Goal: Task Accomplishment & Management: Manage account settings

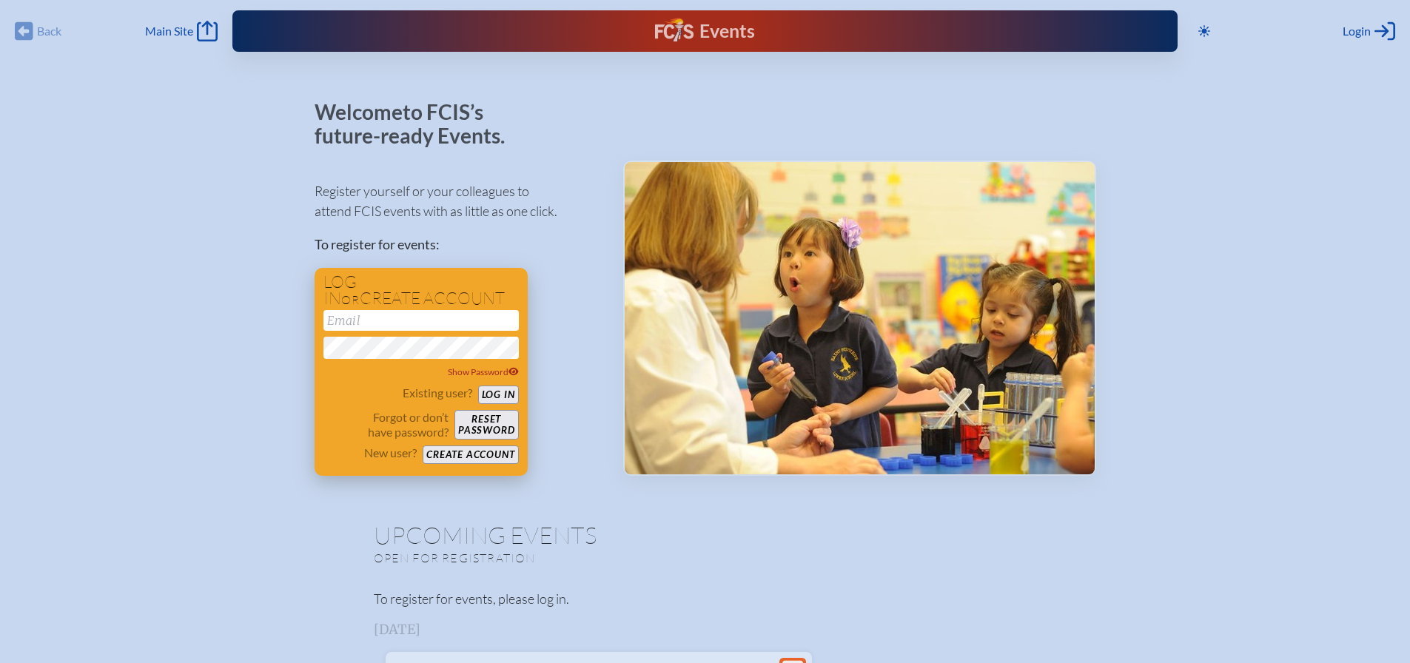
type input "[EMAIL_ADDRESS][DOMAIN_NAME]"
click at [501, 392] on button "Log in" at bounding box center [498, 395] width 41 height 19
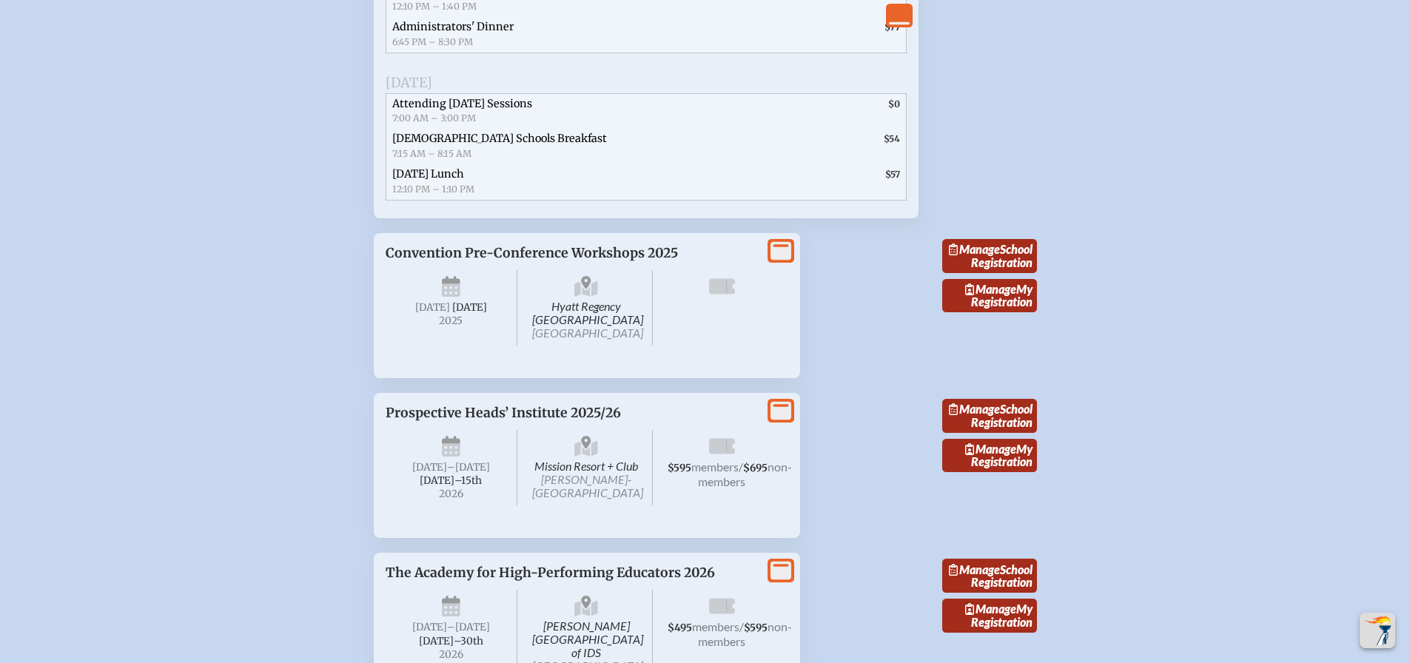
scroll to position [2414, 0]
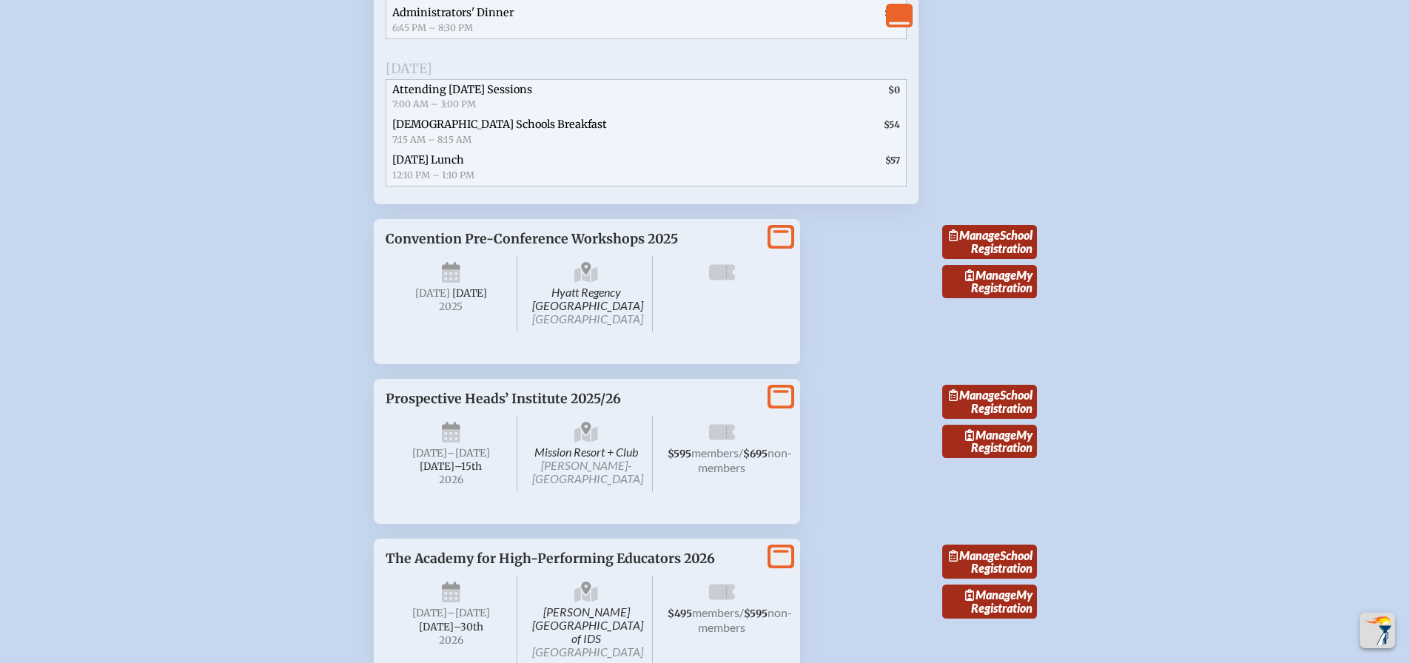
click at [1000, 242] on span "Manage" at bounding box center [974, 235] width 51 height 14
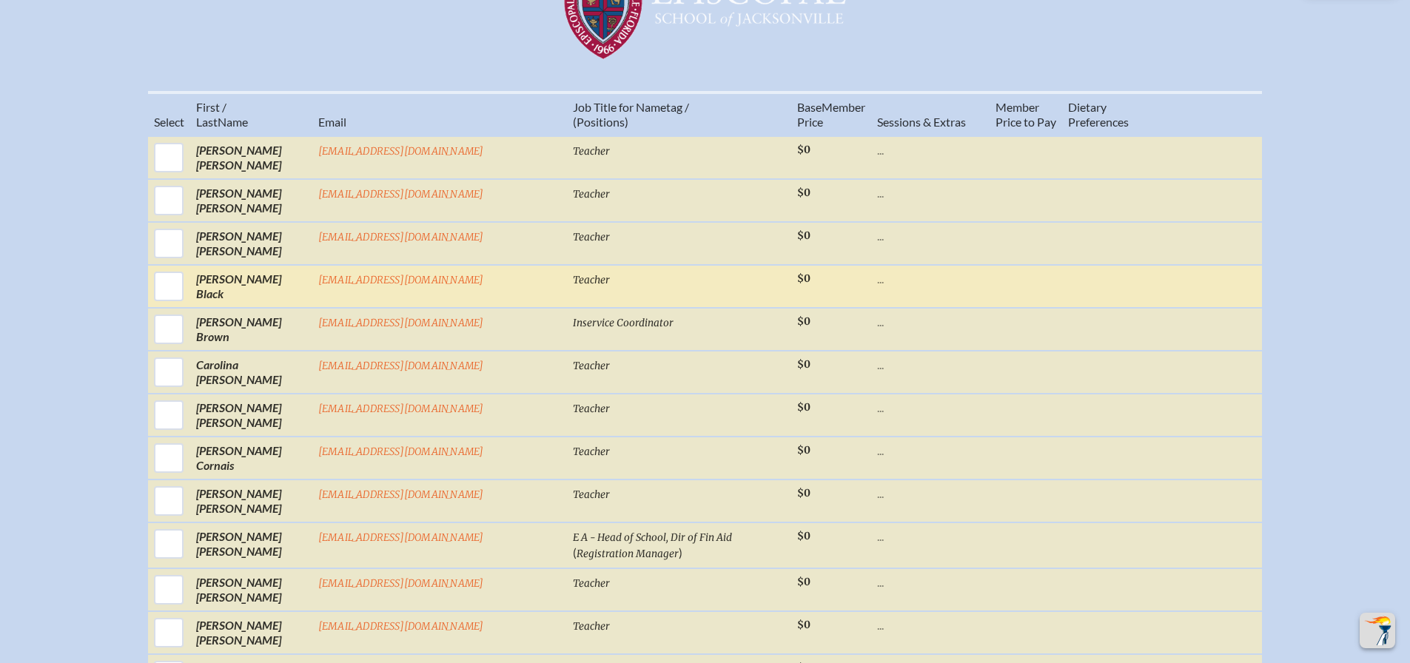
scroll to position [537, 0]
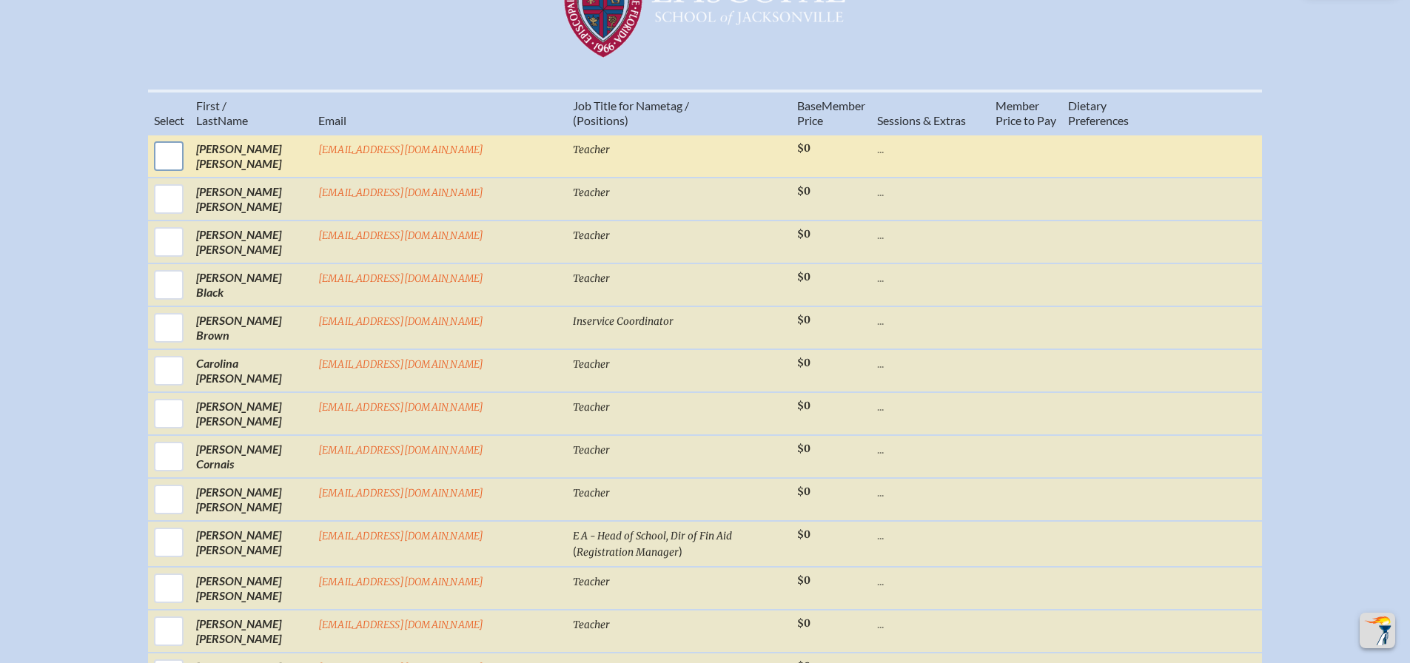
click at [187, 167] on input "checkbox" at bounding box center [168, 156] width 37 height 37
checkbox input "true"
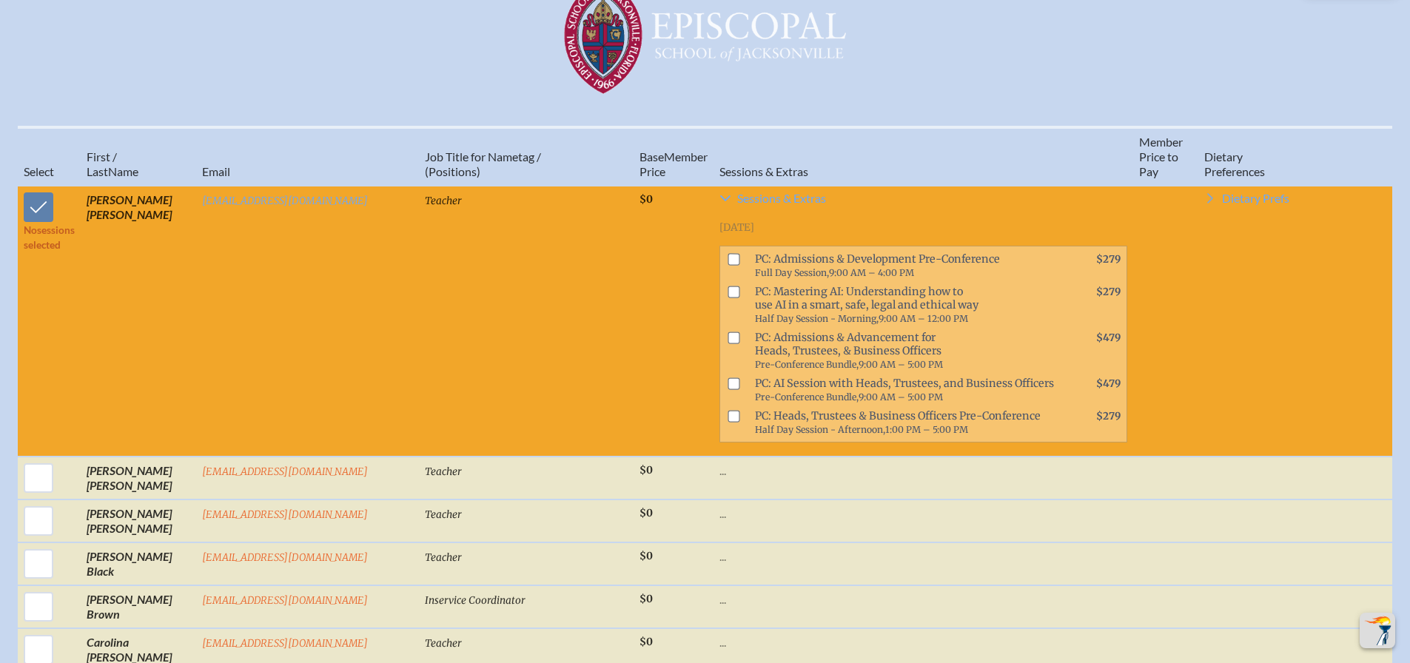
scroll to position [498, 0]
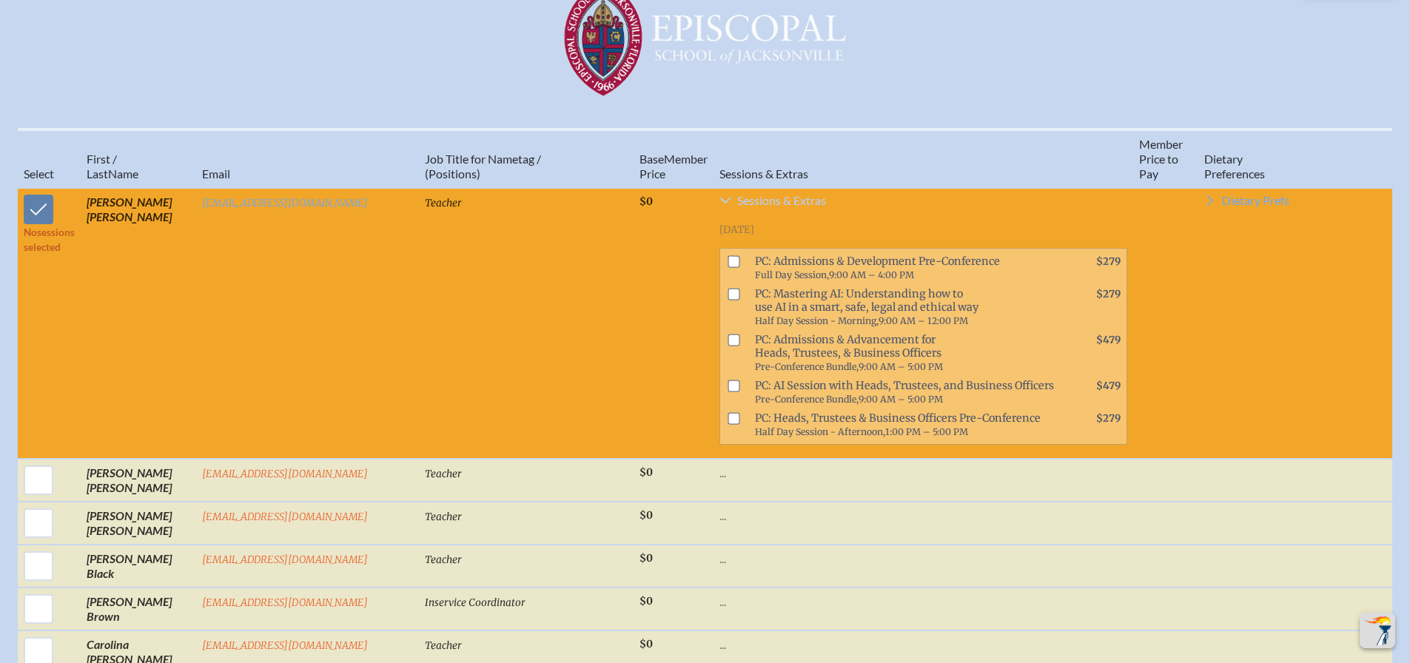
click at [720, 204] on icon at bounding box center [725, 201] width 10 height 6
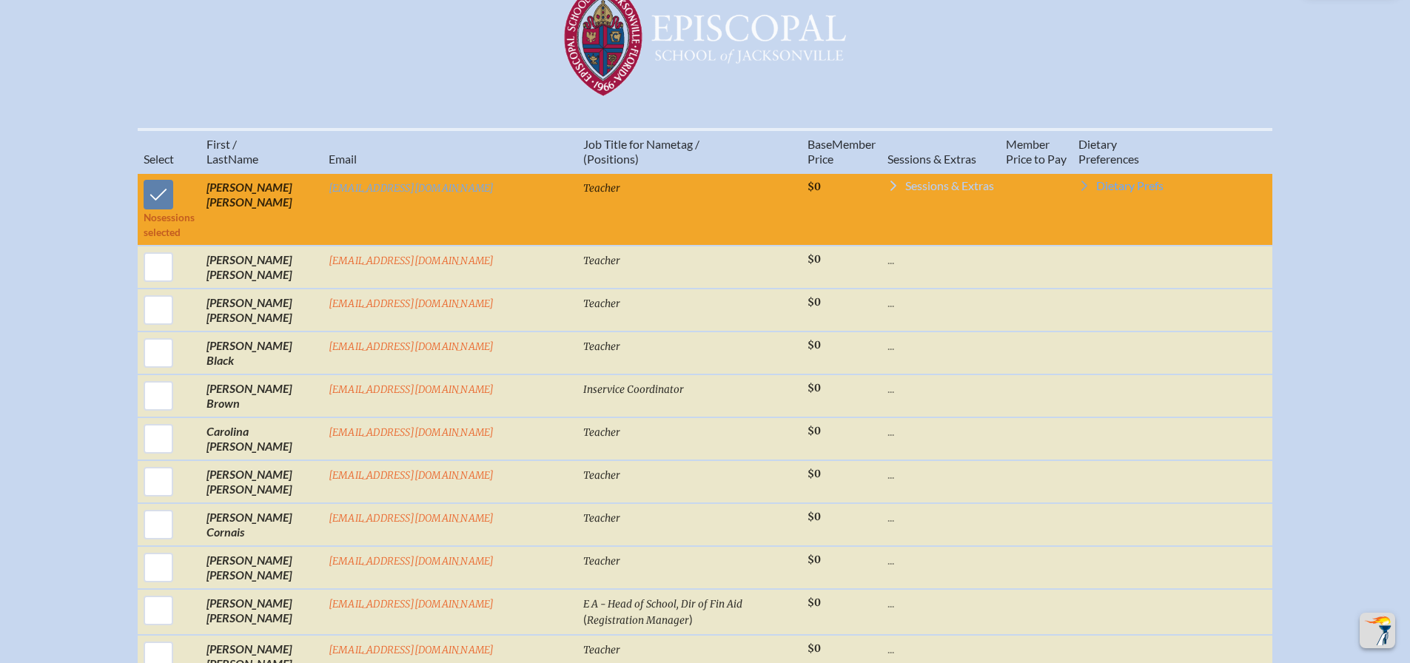
click at [654, 209] on td "Teacher" at bounding box center [689, 209] width 224 height 73
click at [881, 187] on td "Sessions & Extras [DATE] PC: Admissions & Development Pre-Conference Full Day S…" at bounding box center [940, 209] width 118 height 73
click at [887, 192] on icon at bounding box center [893, 186] width 12 height 12
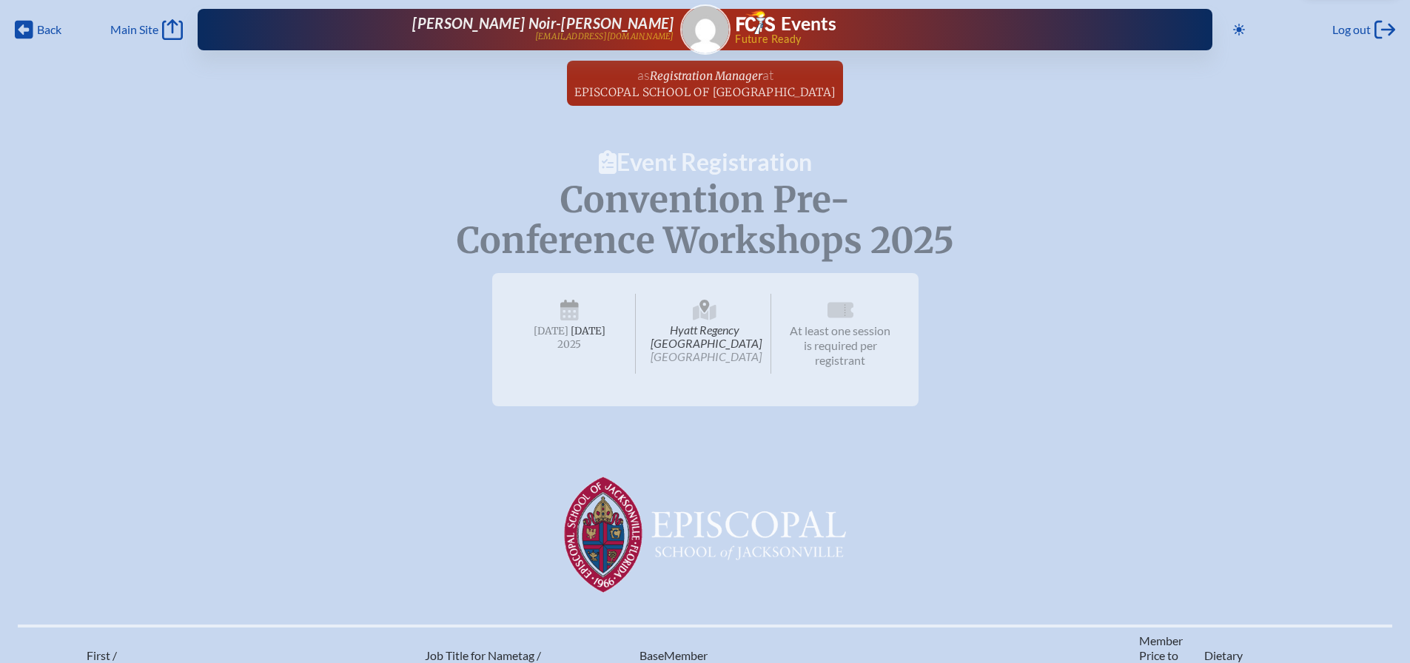
scroll to position [0, 0]
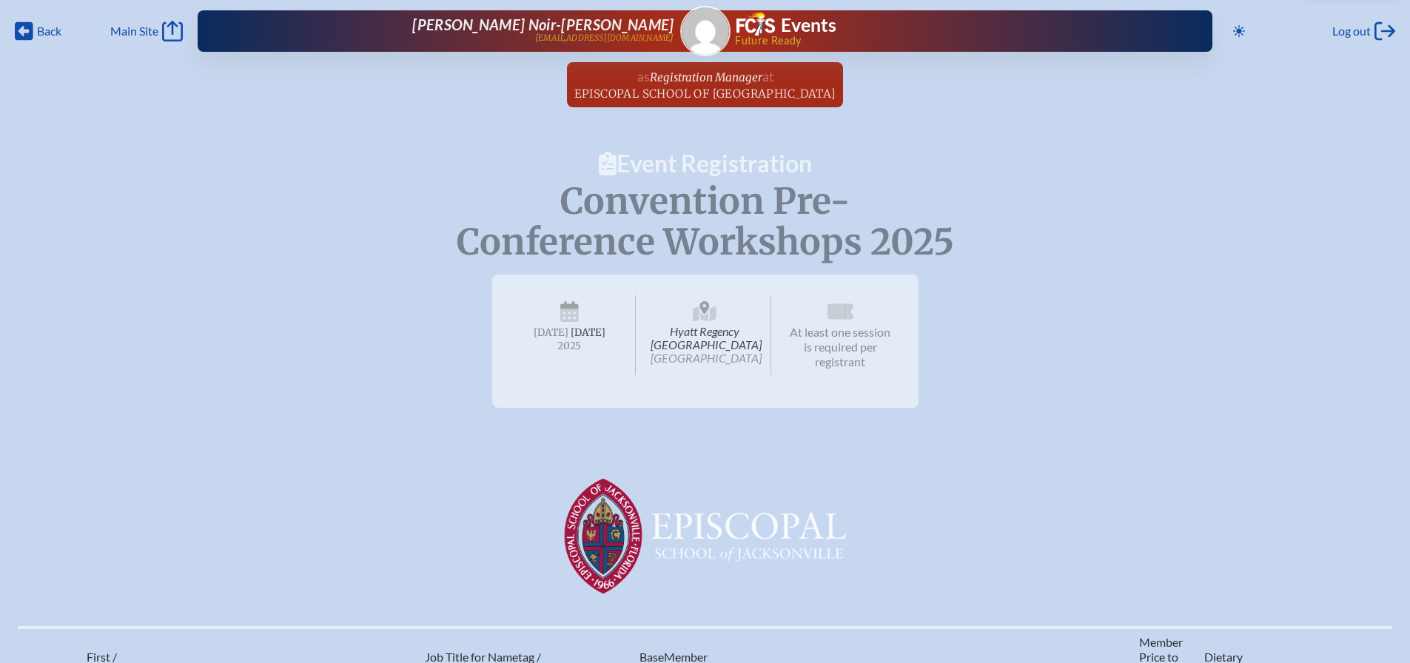
click at [14, 29] on div "Back Back Main Site Main Site Toggle to Dark Mode Log out Log out [PERSON_NAME]…" at bounding box center [705, 26] width 1392 height 53
click at [27, 27] on icon at bounding box center [24, 31] width 19 height 19
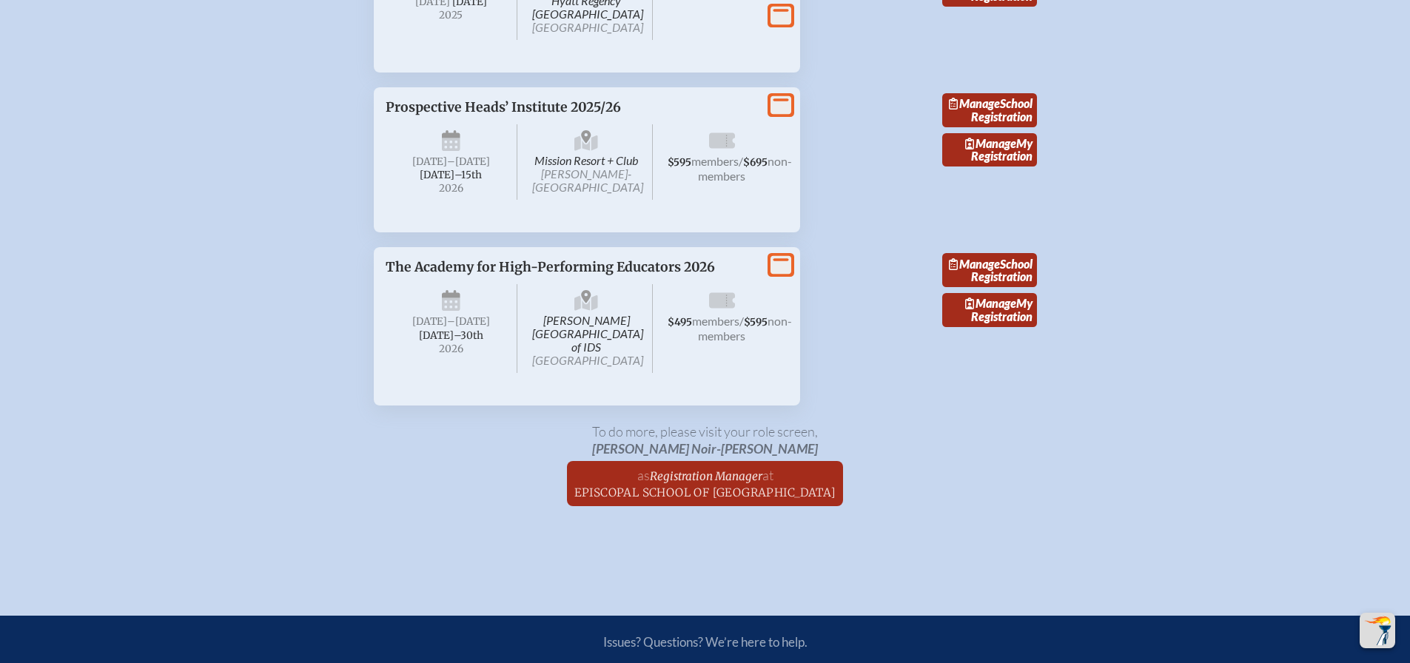
scroll to position [2639, 0]
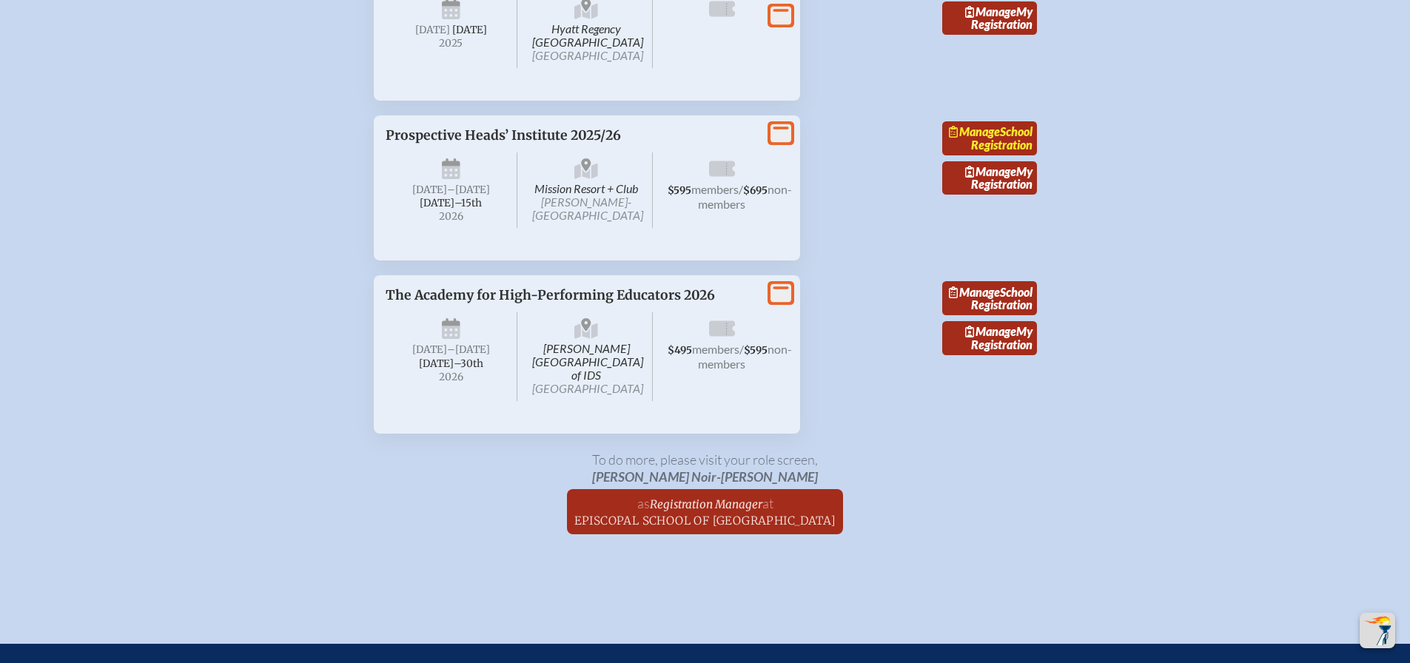
click at [996, 155] on link "Manage School Registration" at bounding box center [989, 138] width 95 height 34
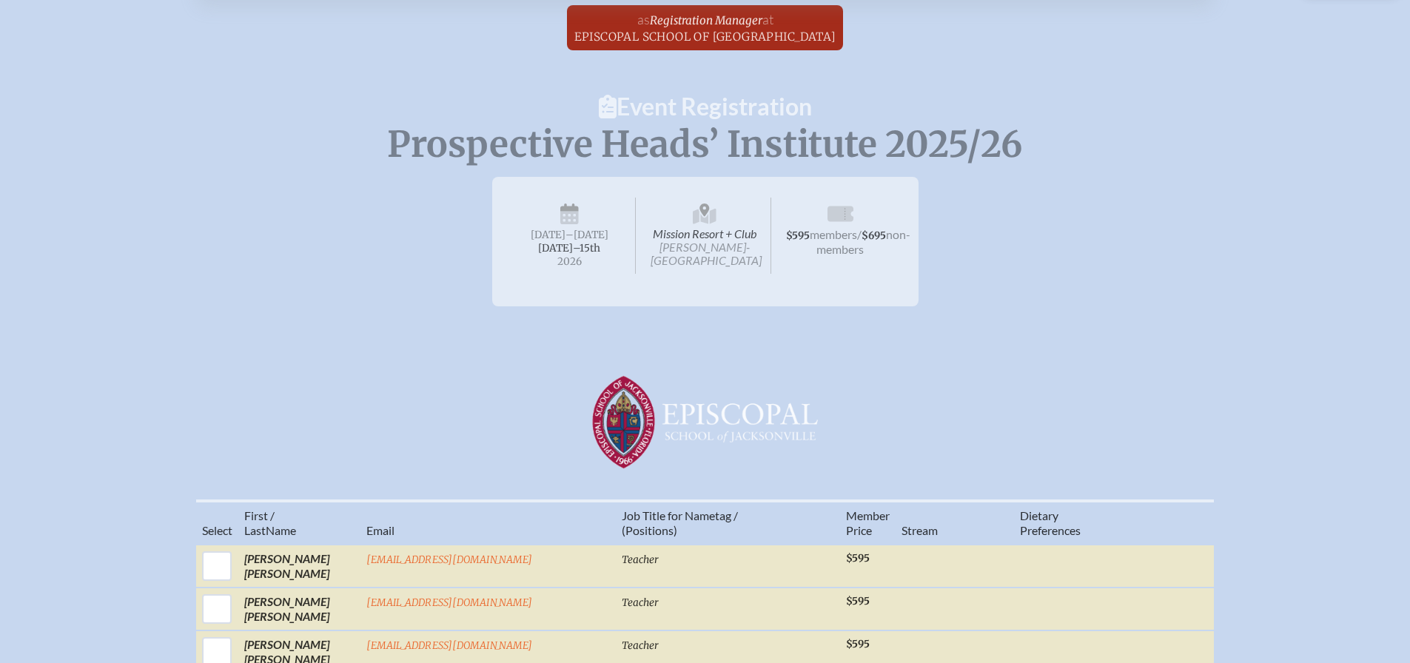
scroll to position [49, 0]
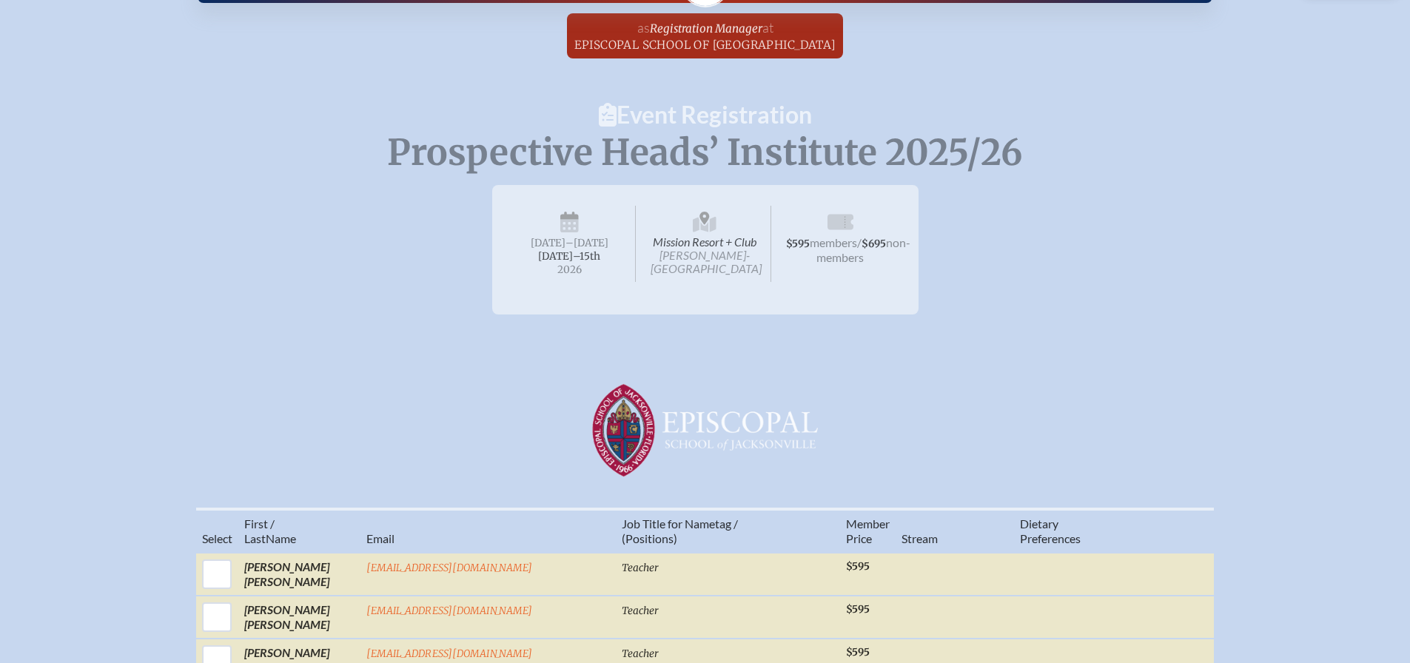
scroll to position [2721, 0]
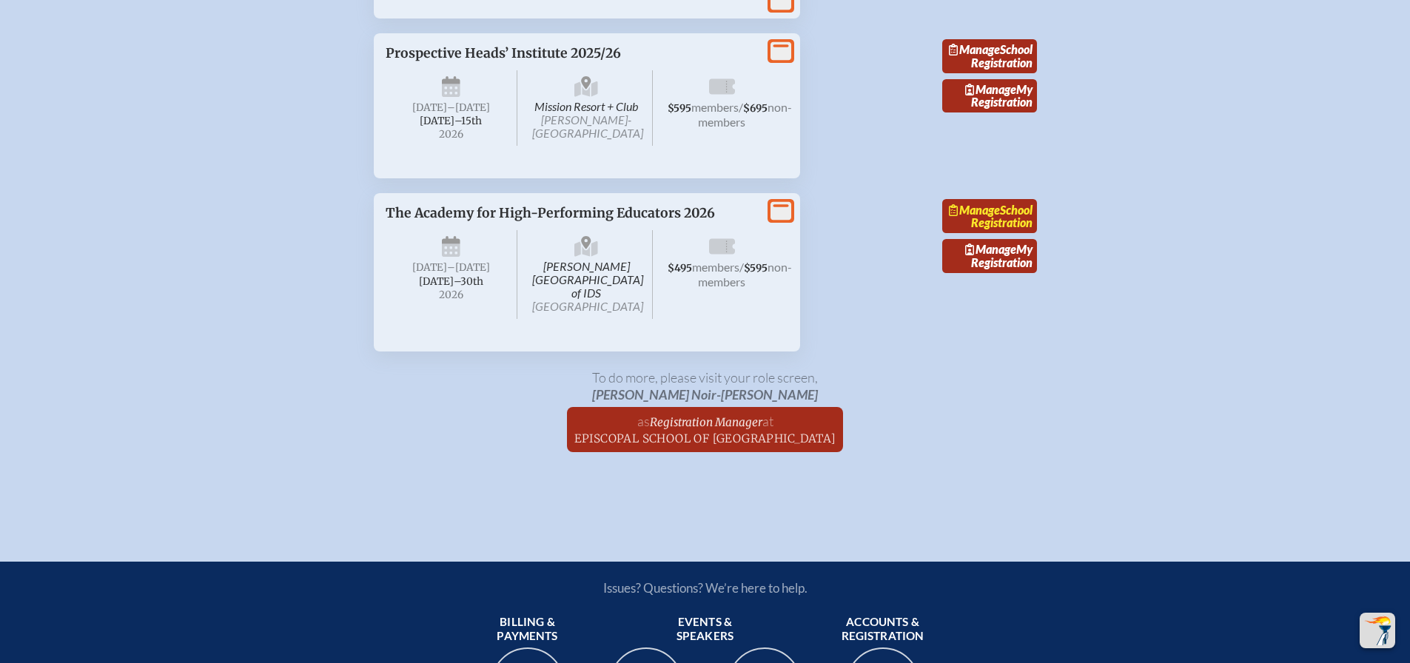
click at [1000, 217] on span "Manage" at bounding box center [974, 210] width 51 height 14
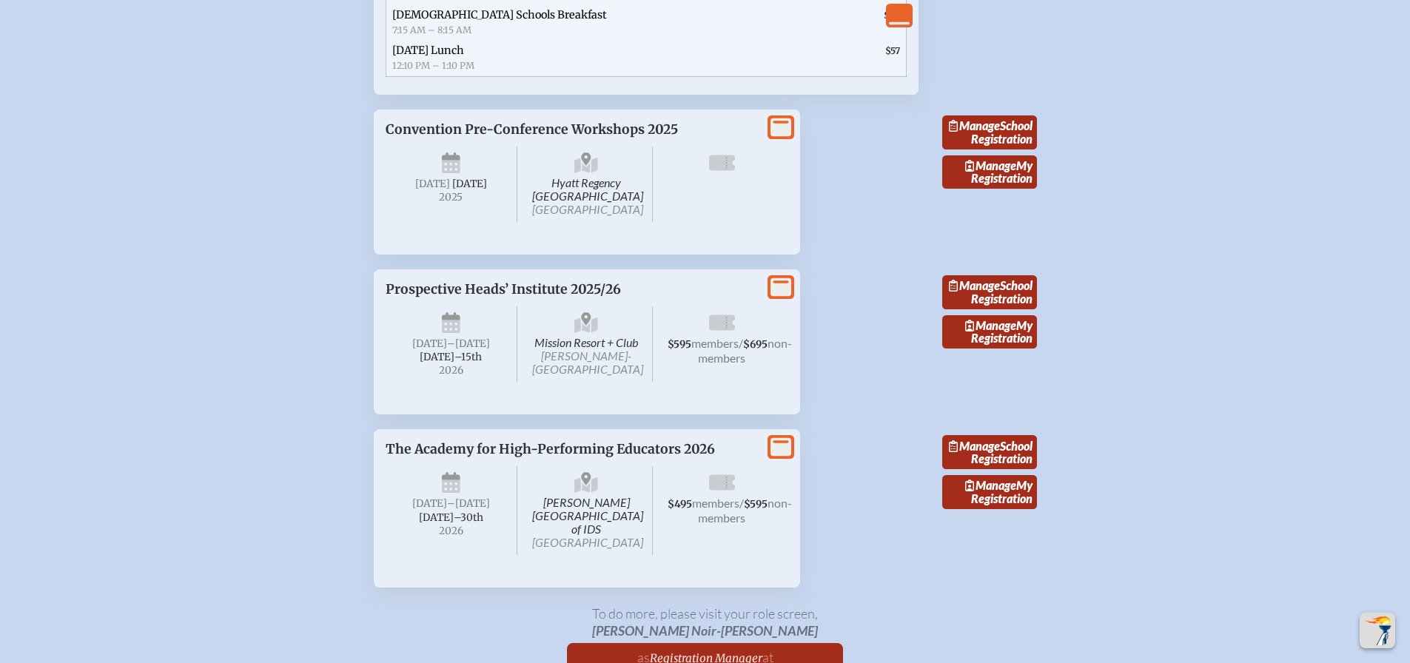
scroll to position [2487, 0]
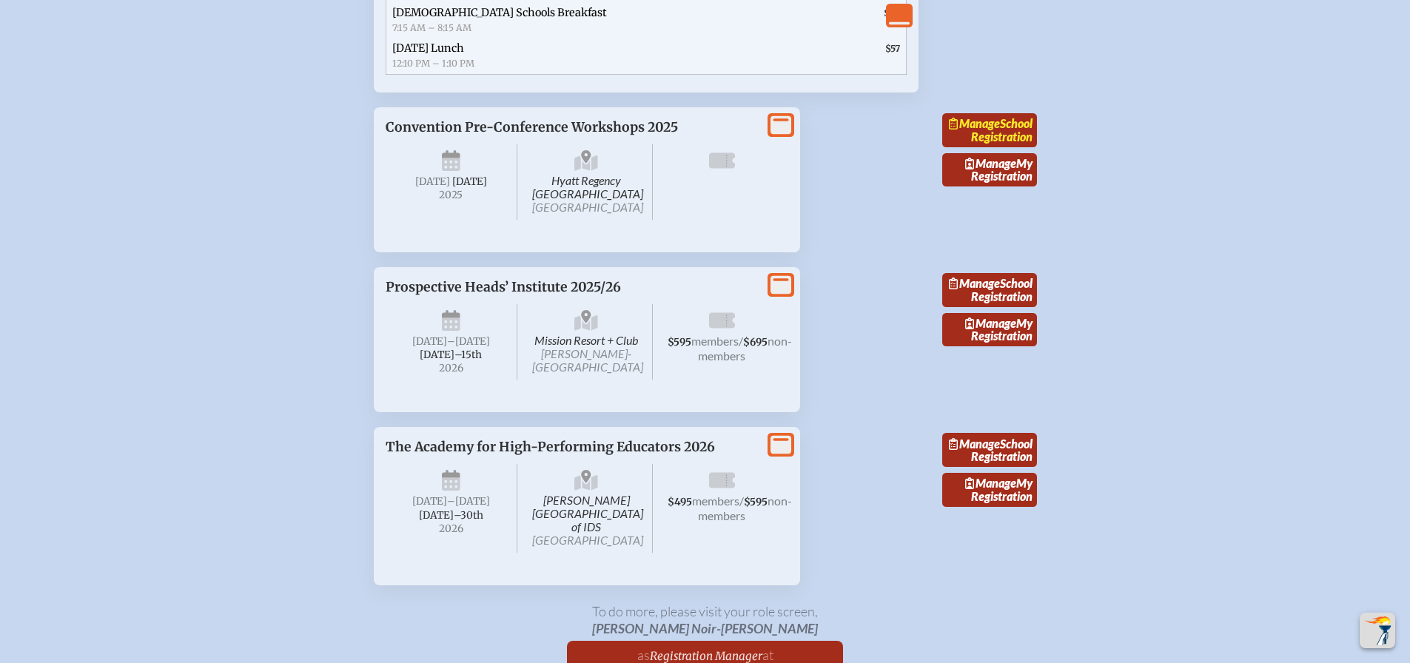
click at [1007, 147] on link "Manage School Registration" at bounding box center [989, 130] width 95 height 34
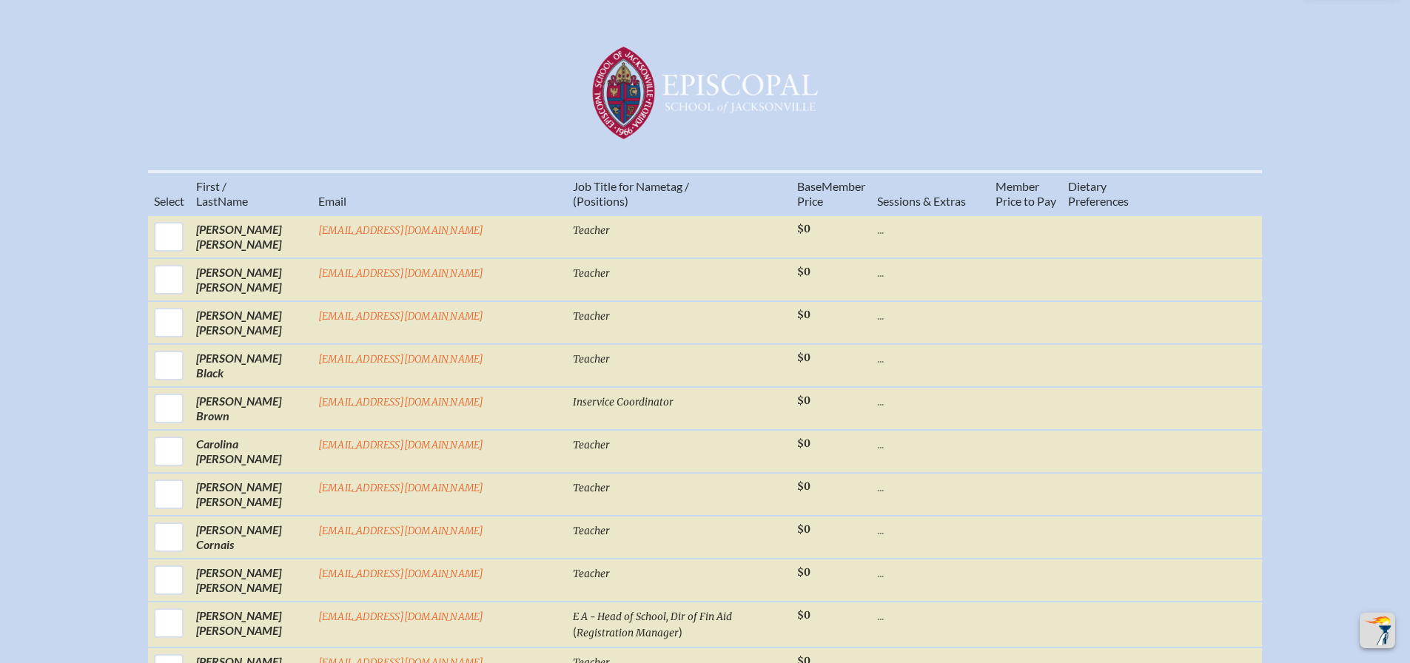
scroll to position [432, 0]
click at [871, 212] on th "Sessions & Extras" at bounding box center [930, 192] width 118 height 44
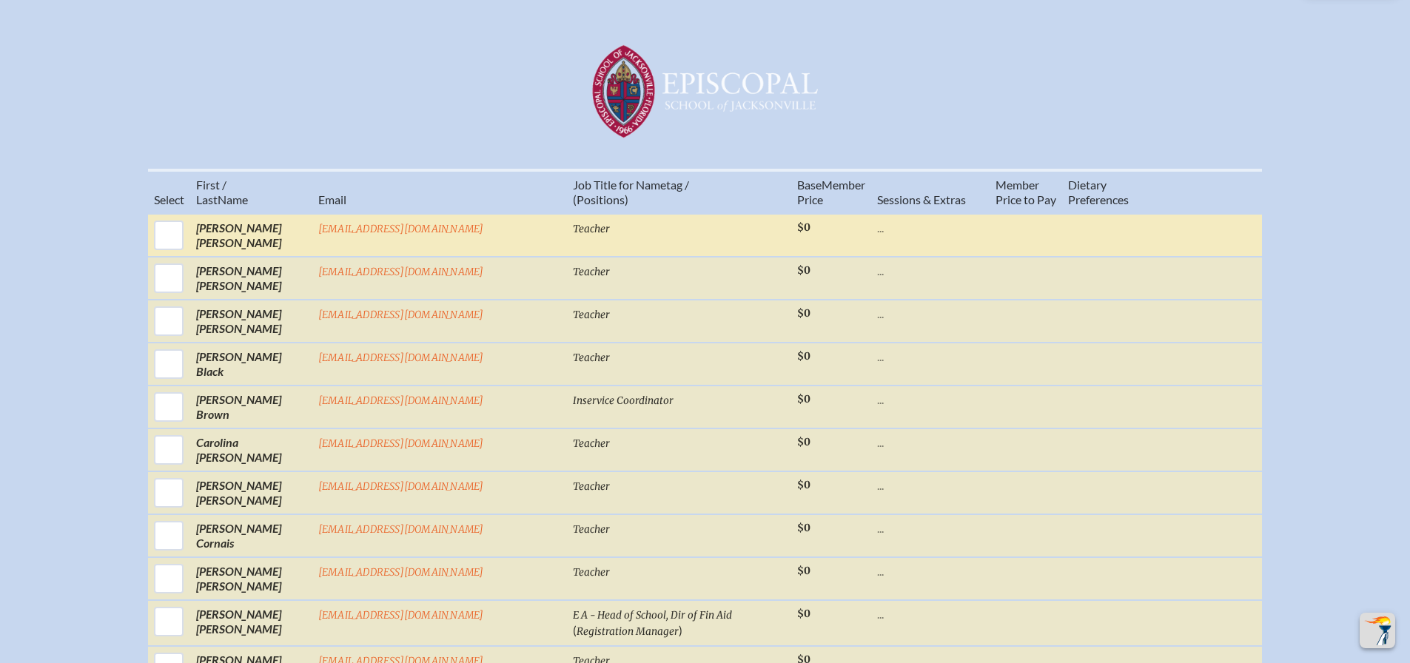
click at [877, 235] on p "..." at bounding box center [930, 228] width 107 height 15
click at [187, 241] on input "checkbox" at bounding box center [168, 235] width 37 height 37
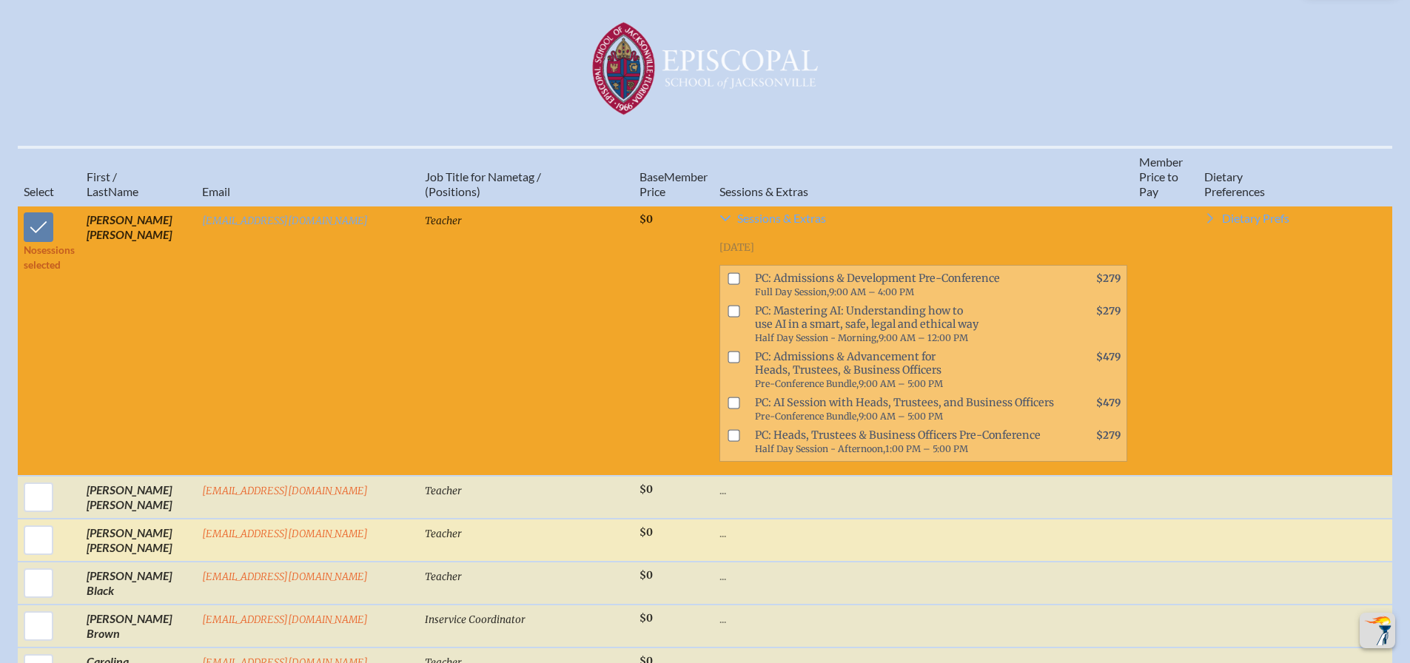
scroll to position [469, 0]
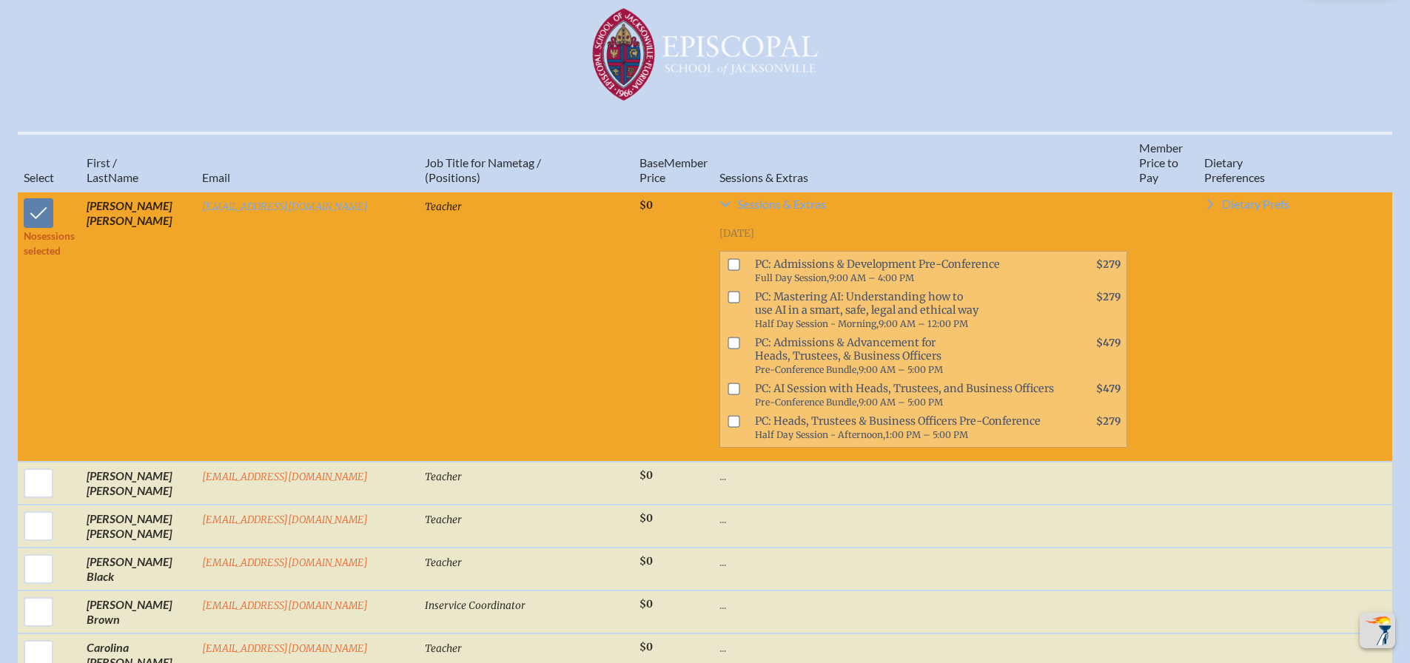
click at [40, 213] on input "checkbox" at bounding box center [38, 213] width 37 height 37
checkbox input "false"
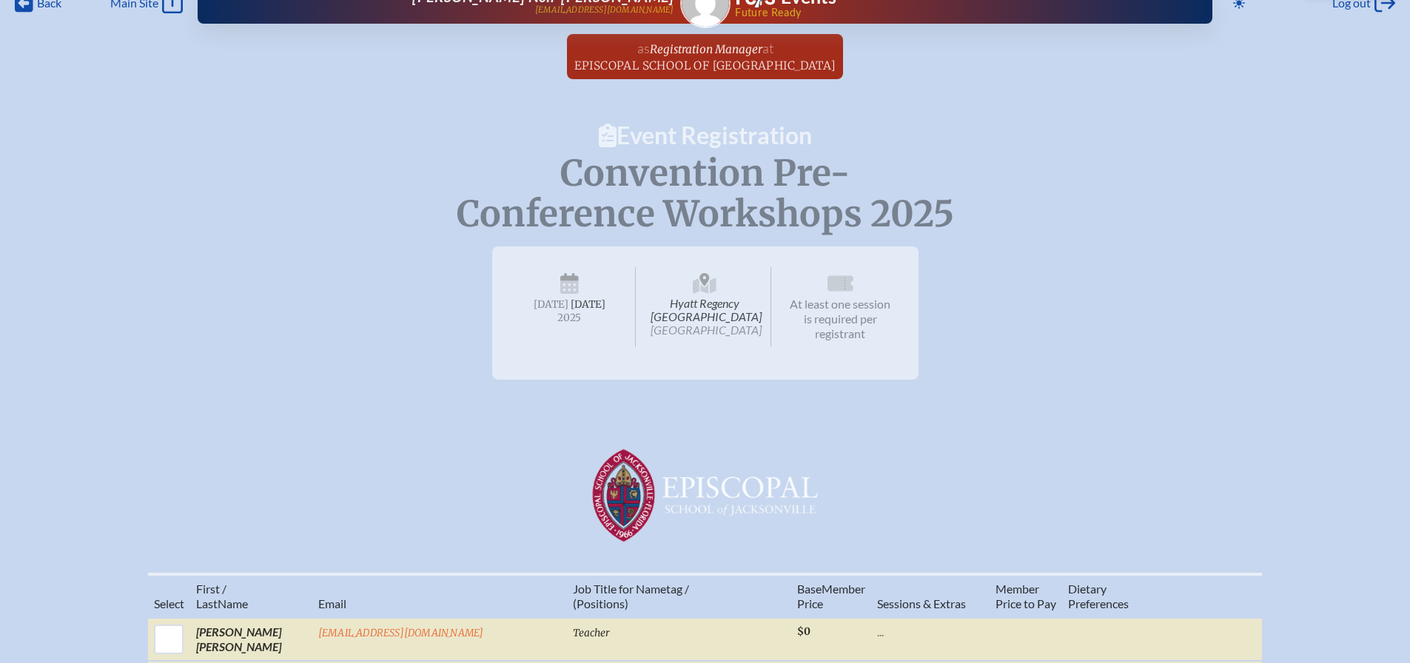
scroll to position [0, 0]
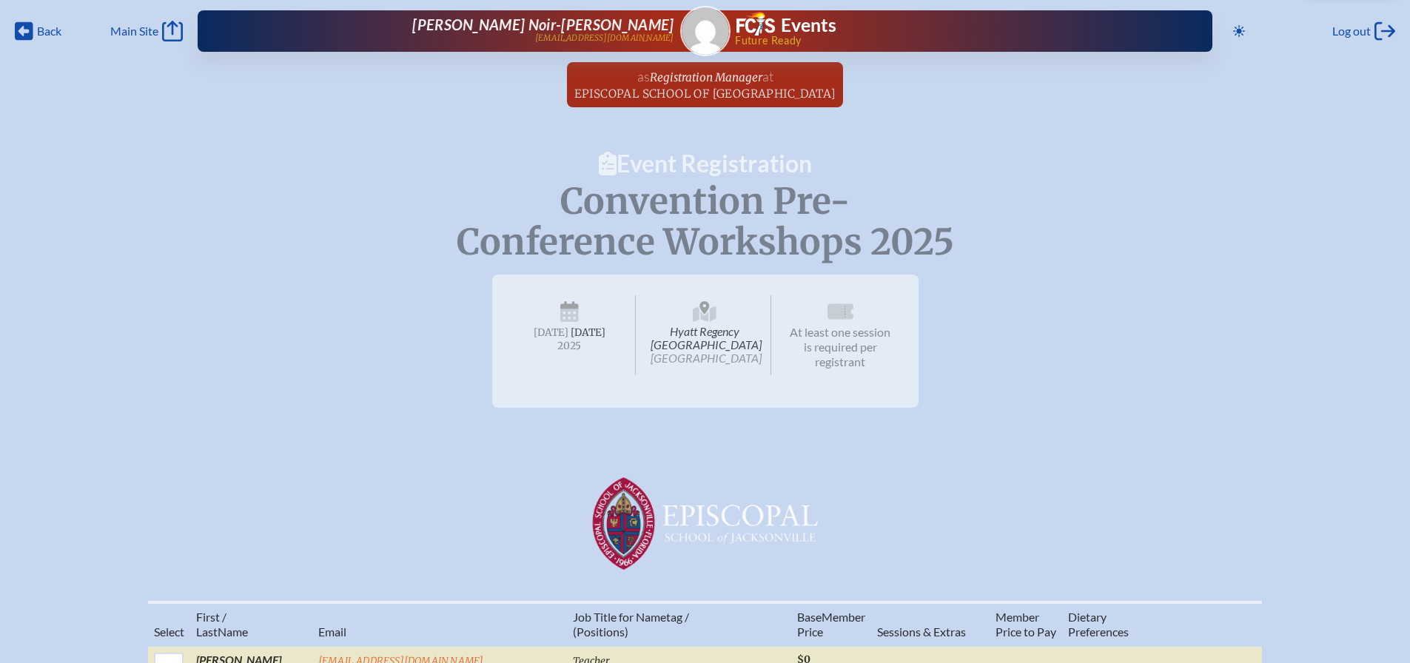
click at [29, 27] on icon at bounding box center [24, 31] width 19 height 19
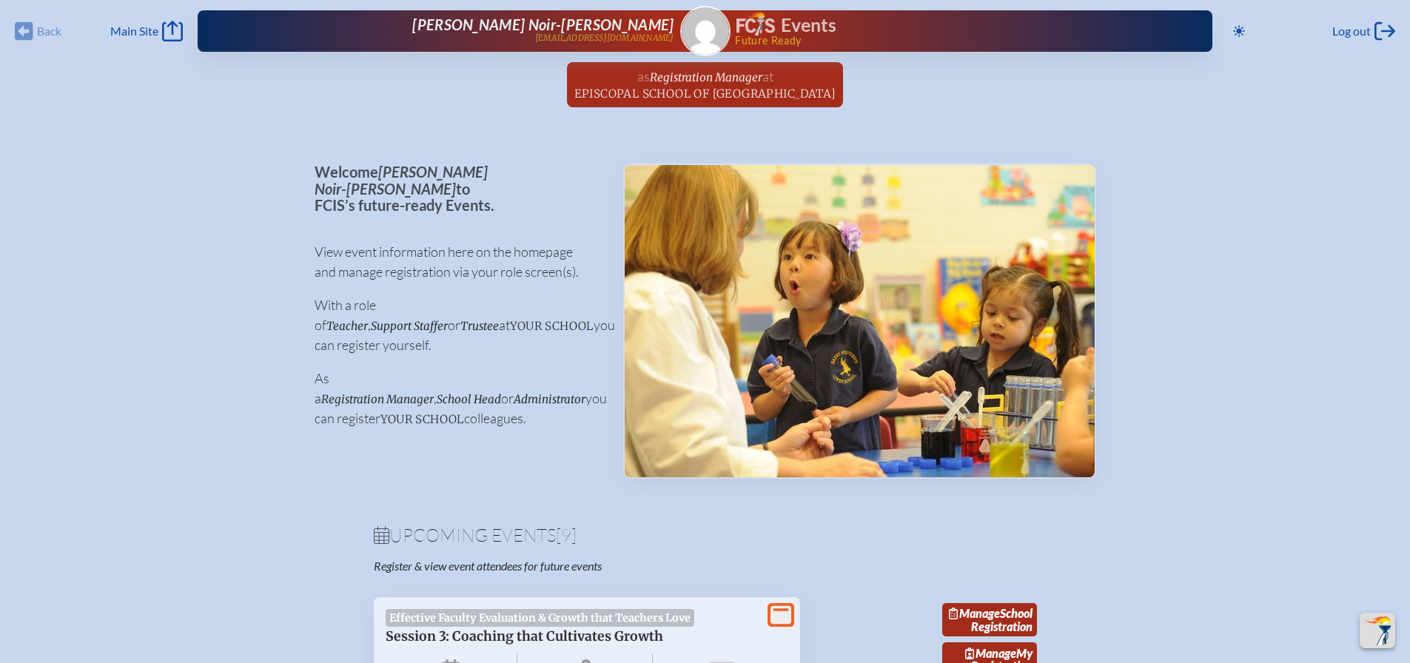
scroll to position [2569, 0]
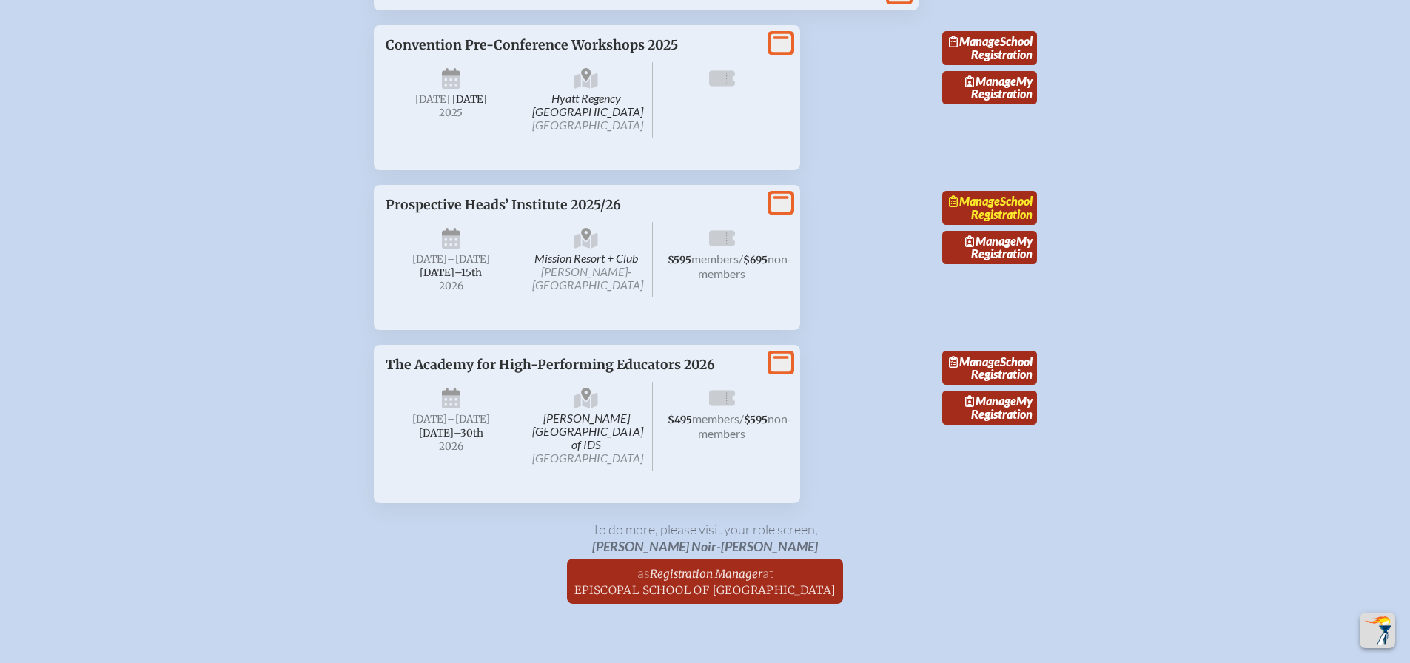
click at [1007, 225] on link "Manage School Registration" at bounding box center [989, 208] width 95 height 34
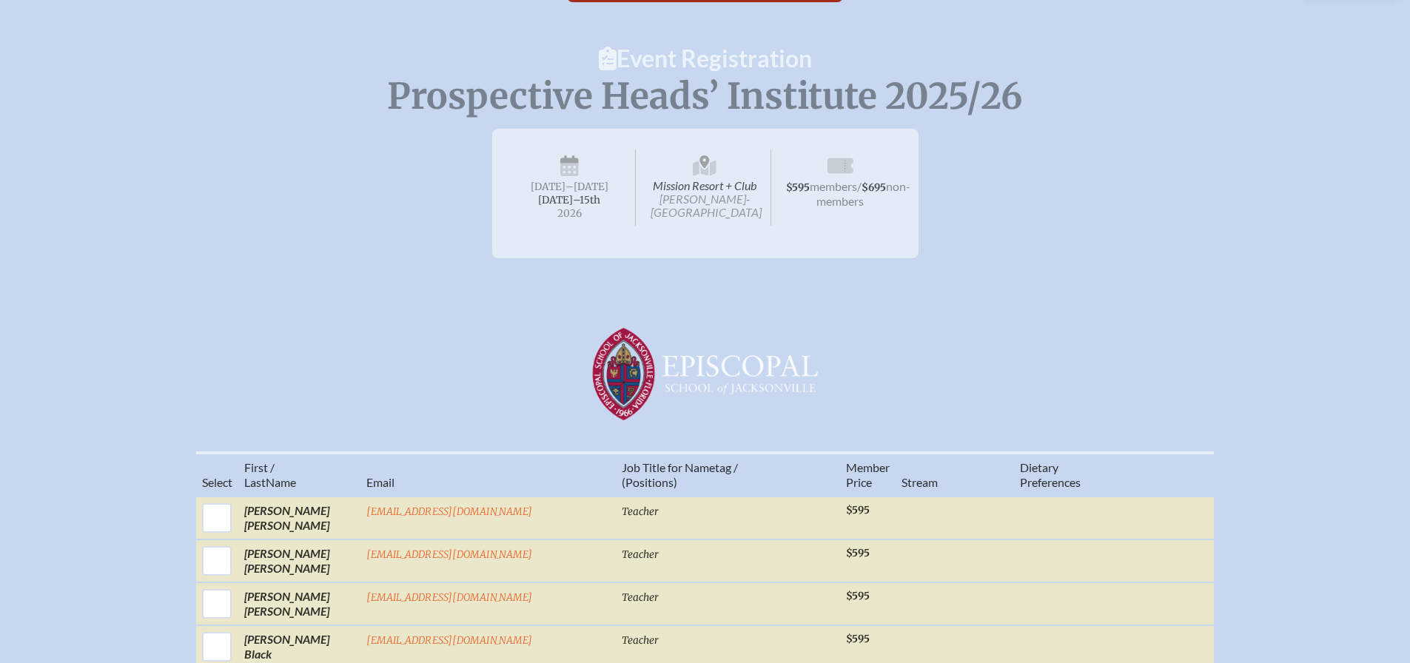
scroll to position [275, 0]
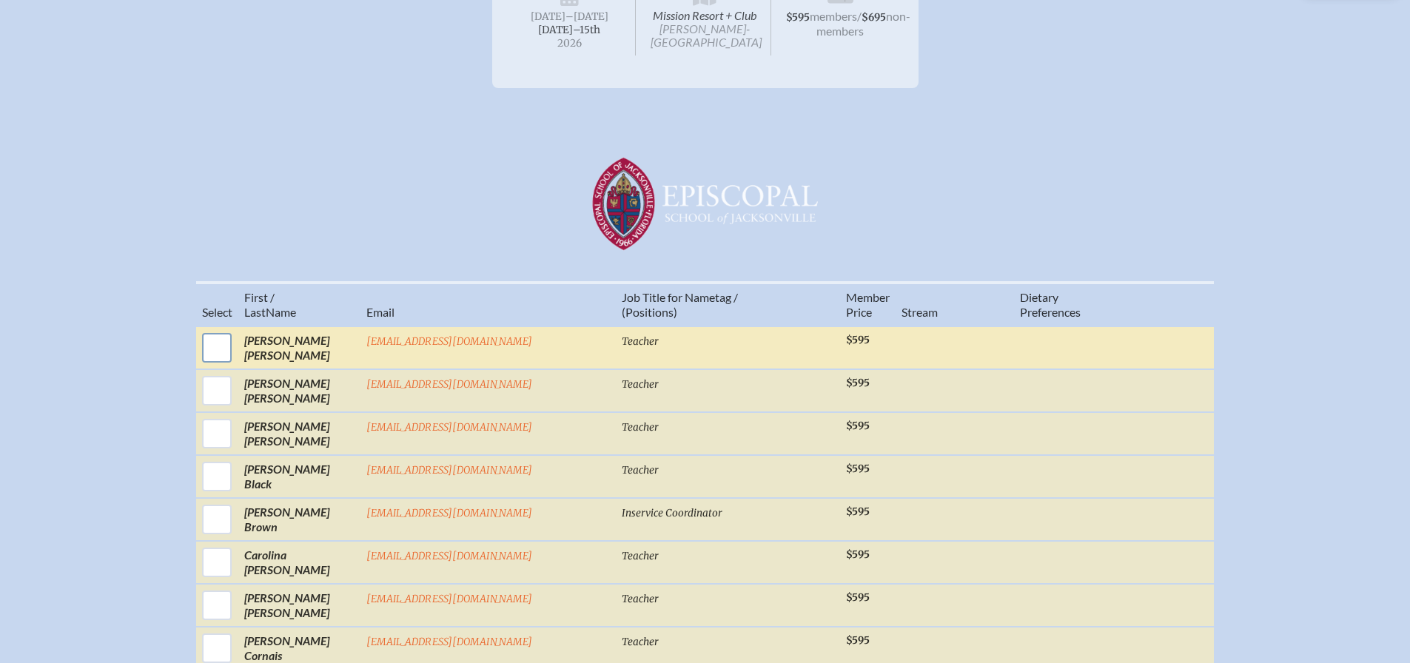
click at [235, 345] on input "checkbox" at bounding box center [216, 347] width 37 height 37
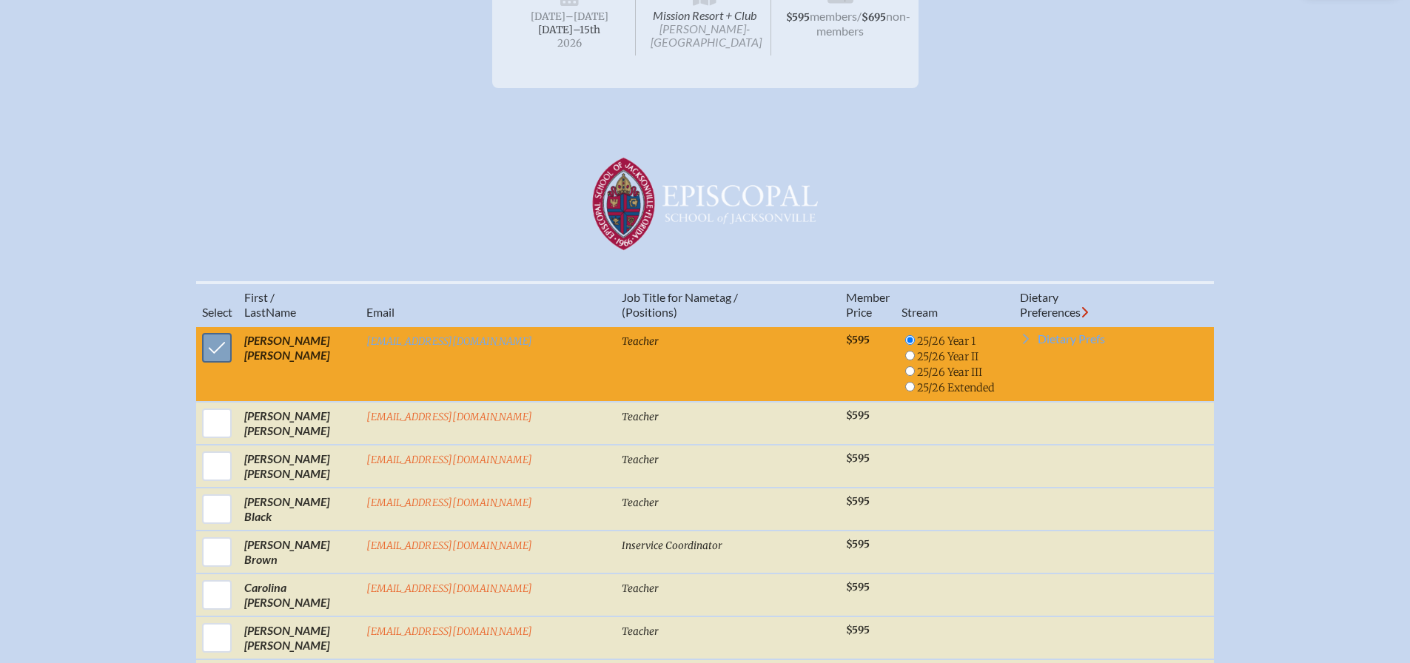
click at [235, 349] on input "checkbox" at bounding box center [216, 347] width 37 height 37
checkbox input "false"
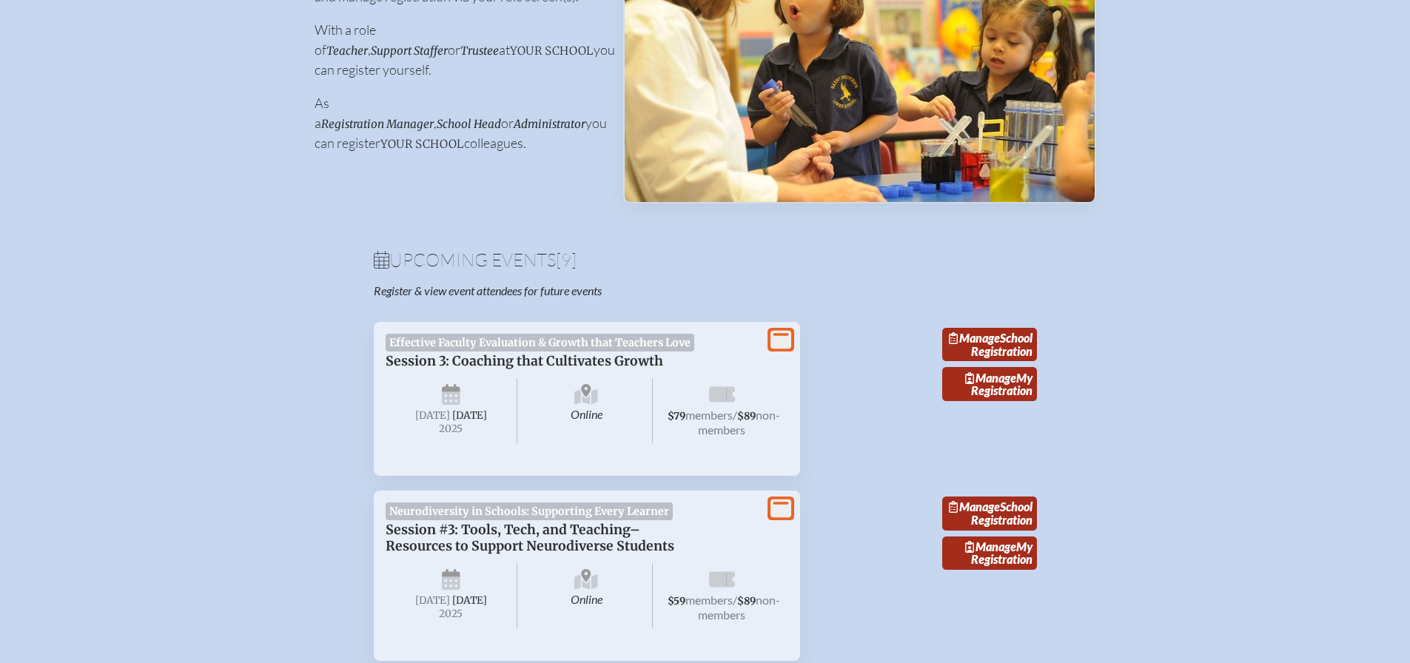
scroll to position [2569, 0]
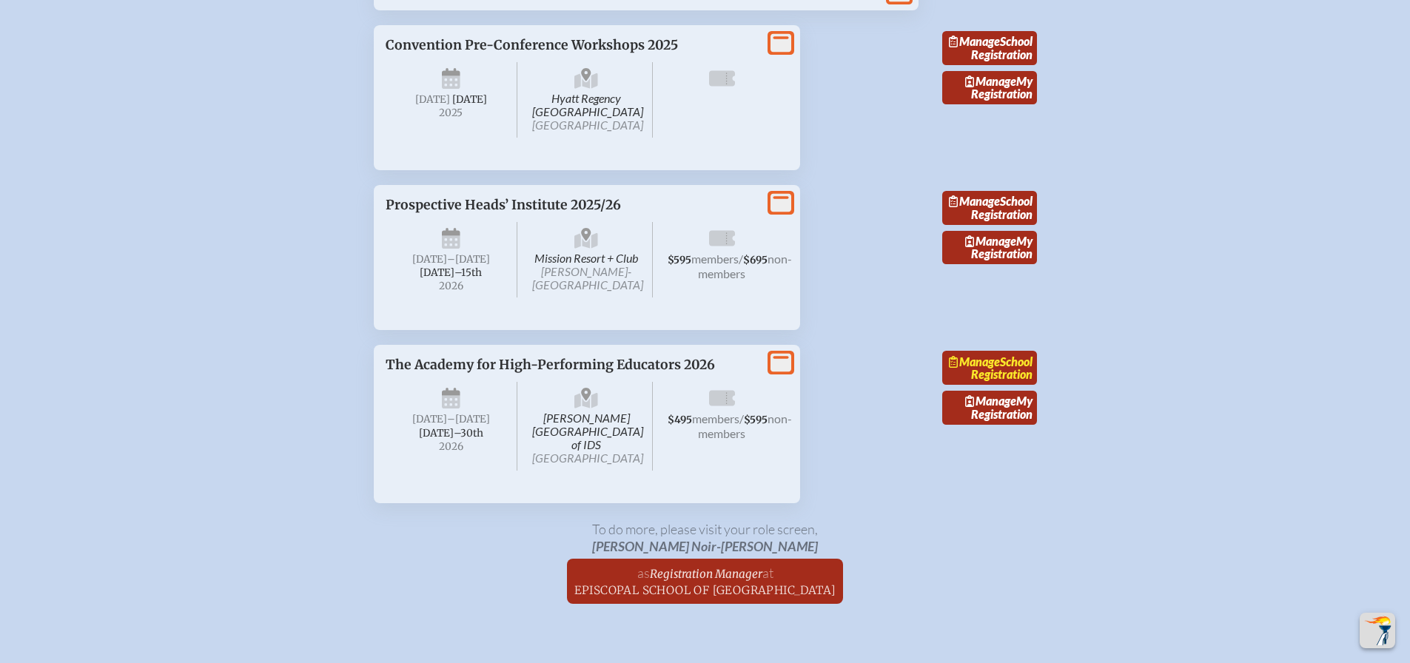
click at [999, 385] on link "Manage School Registration" at bounding box center [989, 368] width 95 height 34
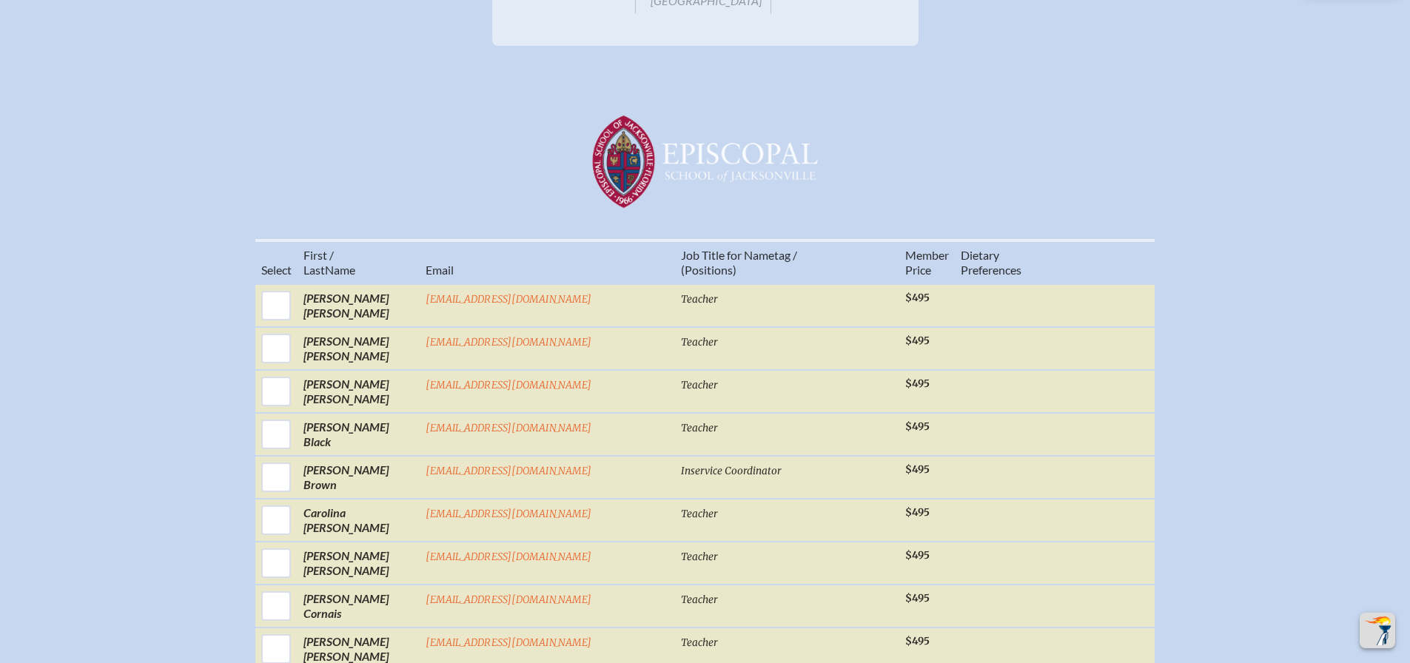
scroll to position [392, 0]
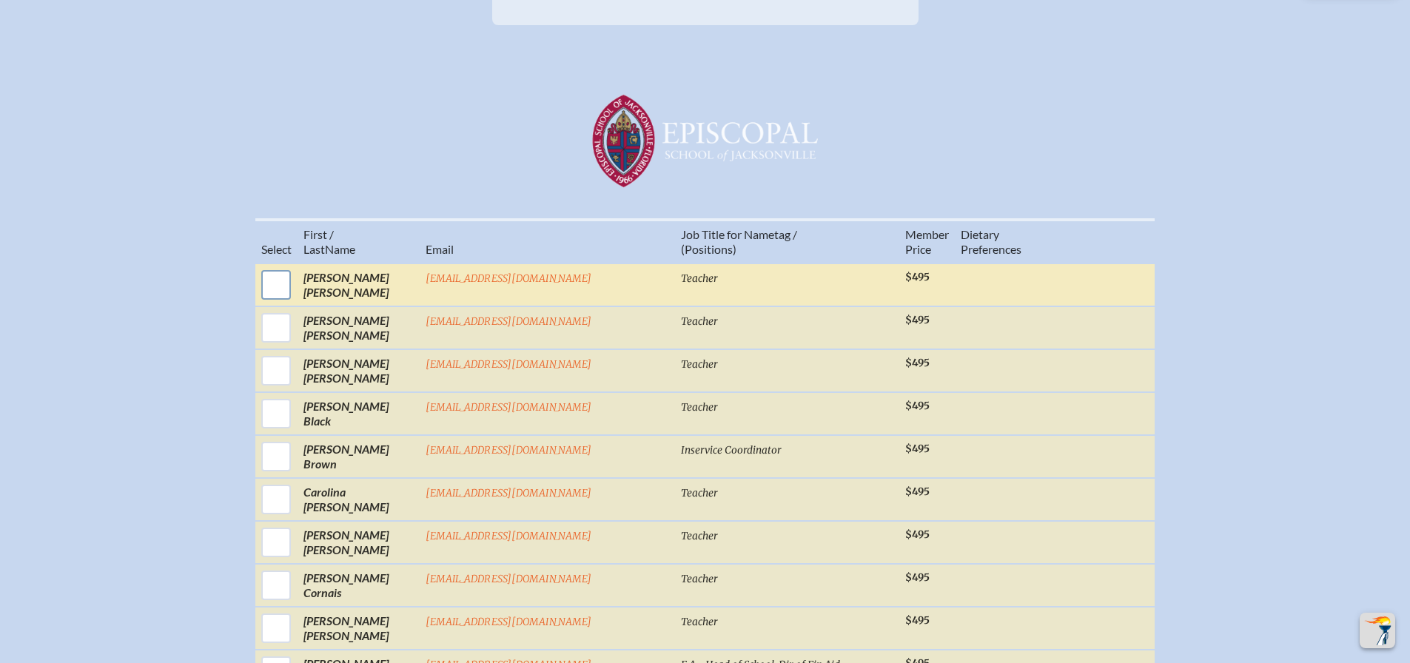
click at [295, 266] on input "checkbox" at bounding box center [276, 284] width 37 height 37
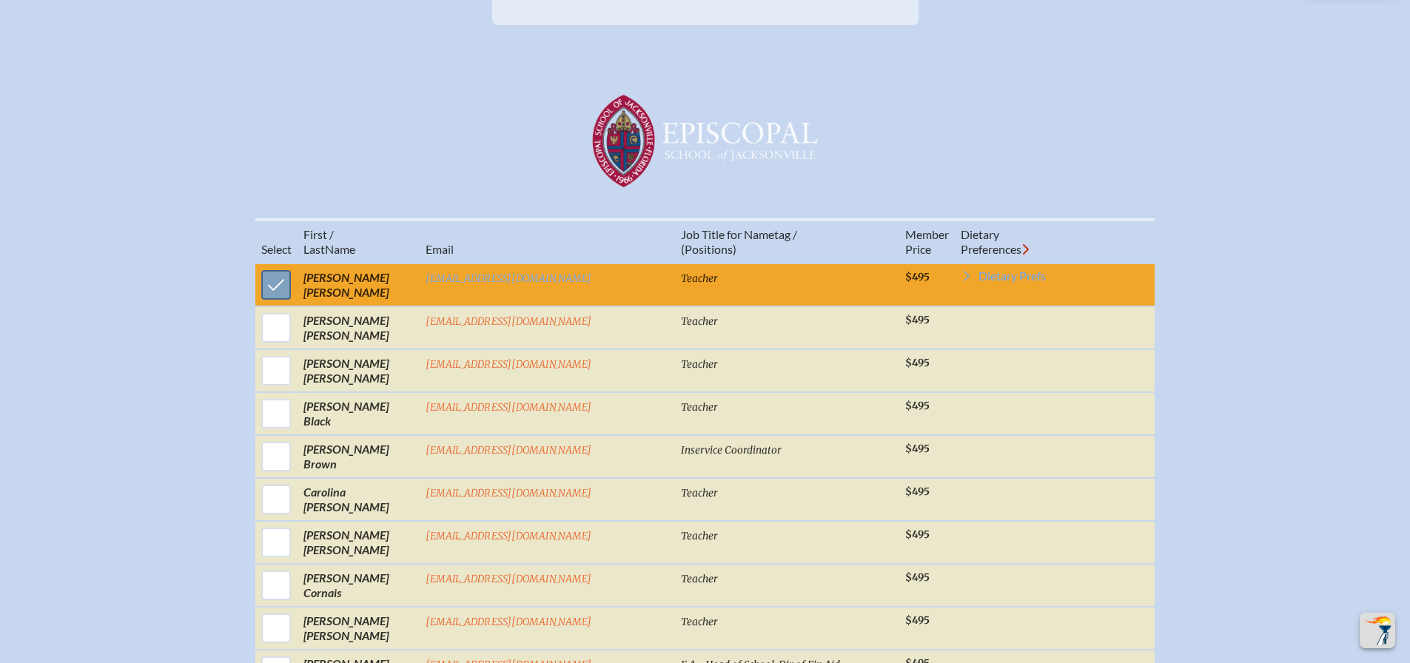
click at [295, 270] on input "checkbox" at bounding box center [276, 284] width 37 height 37
checkbox input "false"
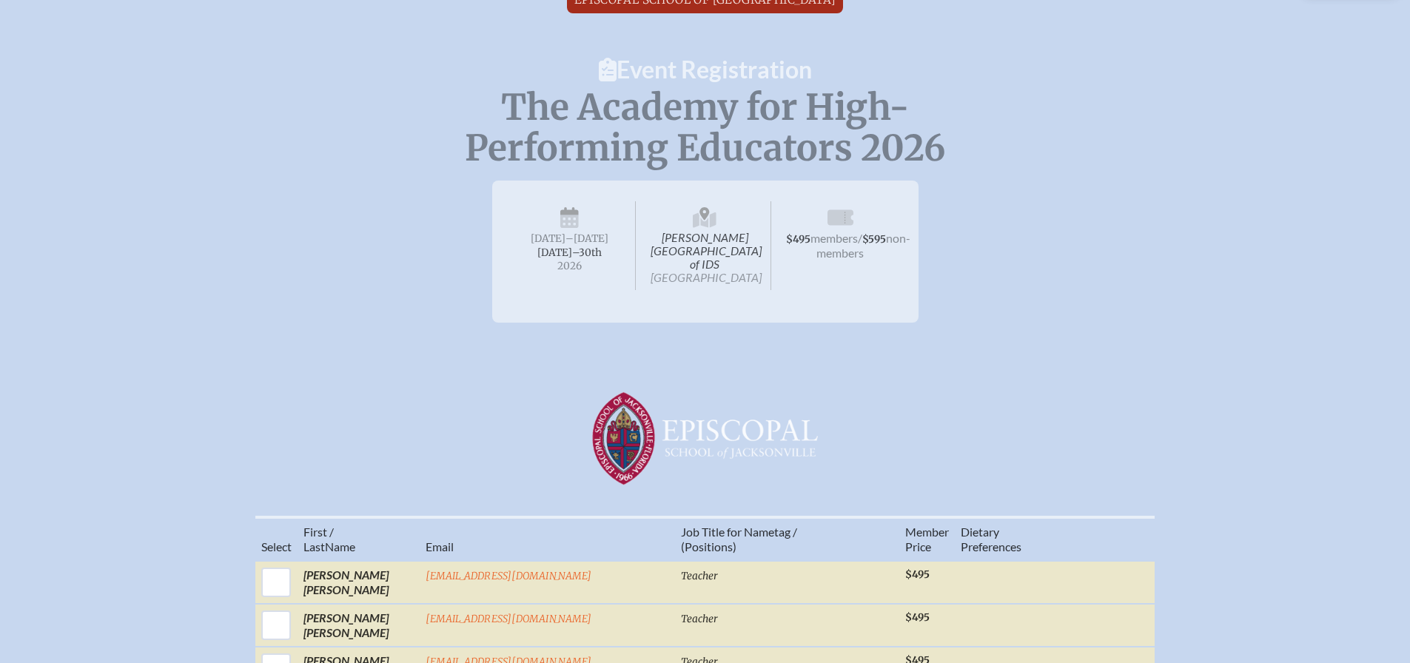
scroll to position [0, 0]
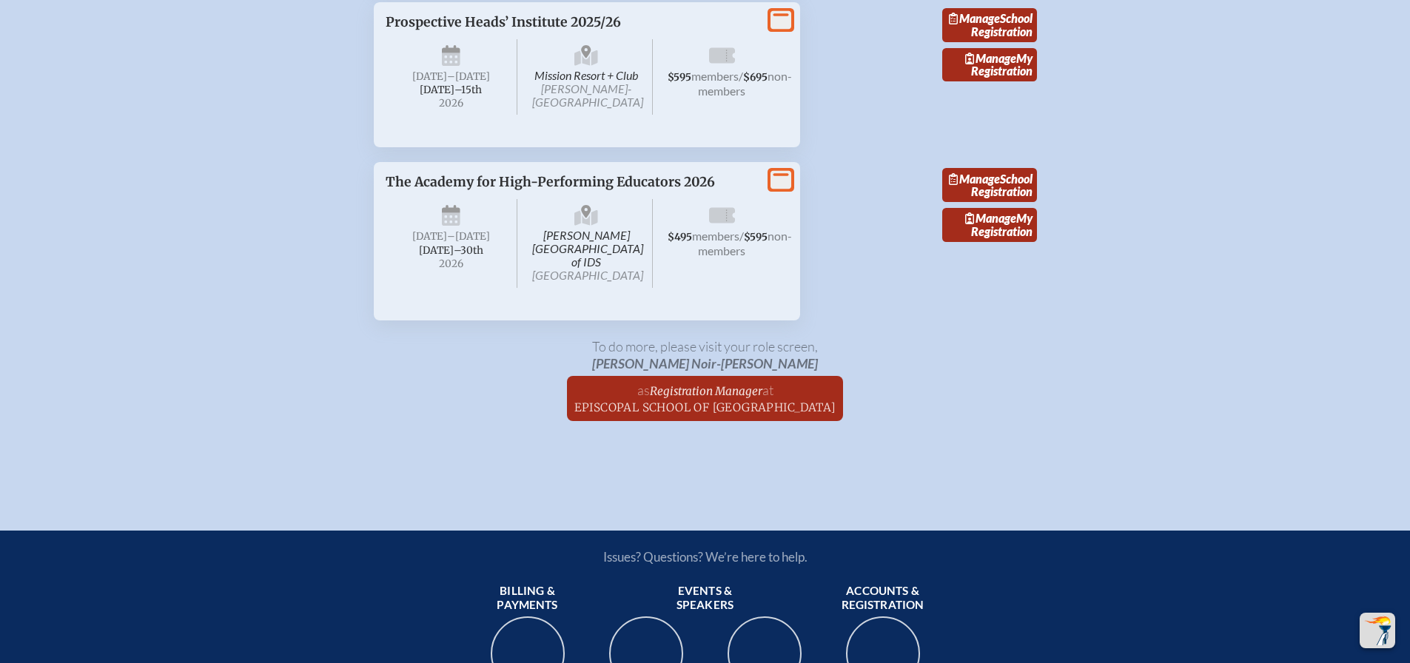
scroll to position [2756, 0]
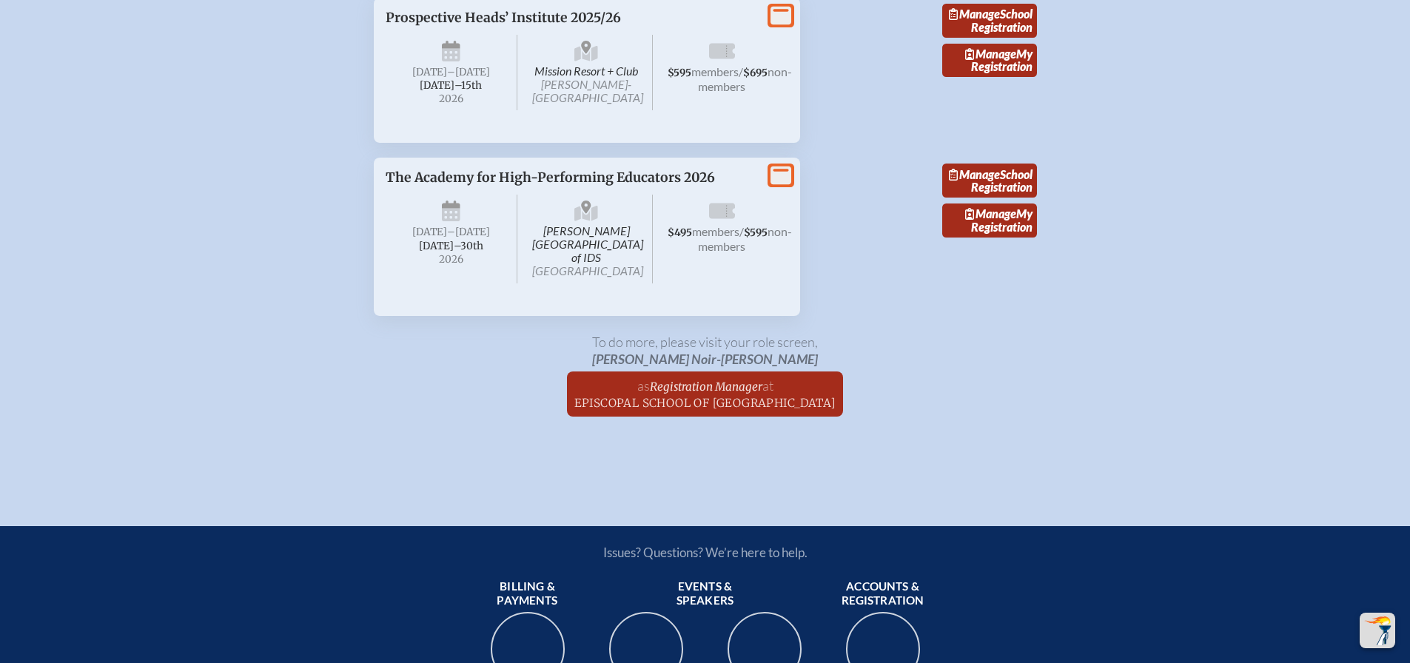
click at [1007, 38] on link "Manage School Registration" at bounding box center [989, 21] width 95 height 34
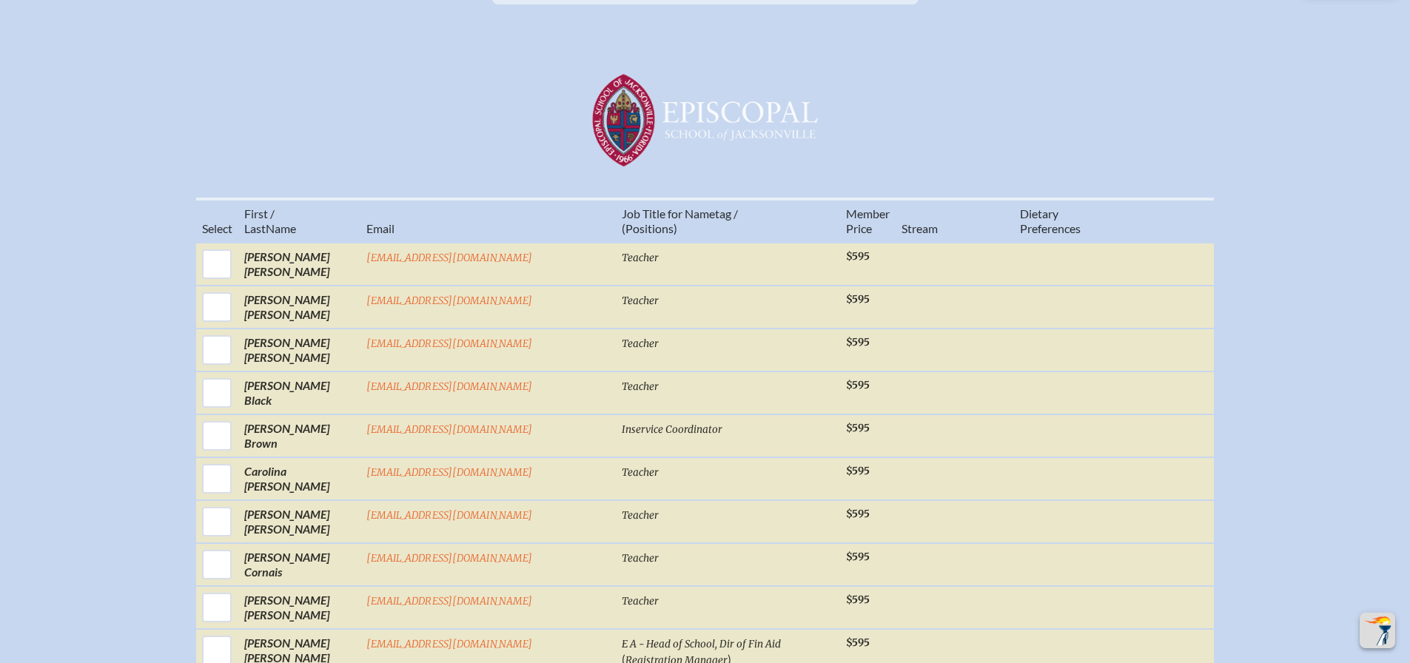
scroll to position [372, 0]
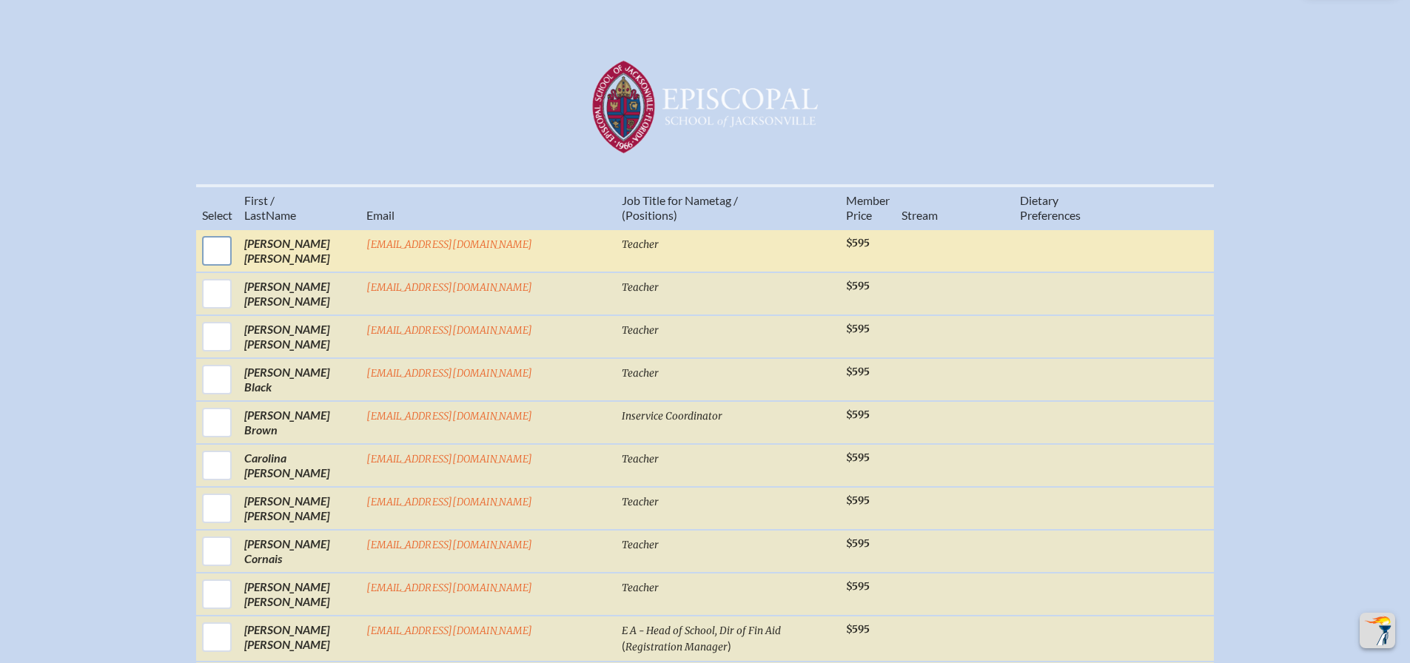
click at [235, 253] on input "checkbox" at bounding box center [216, 250] width 37 height 37
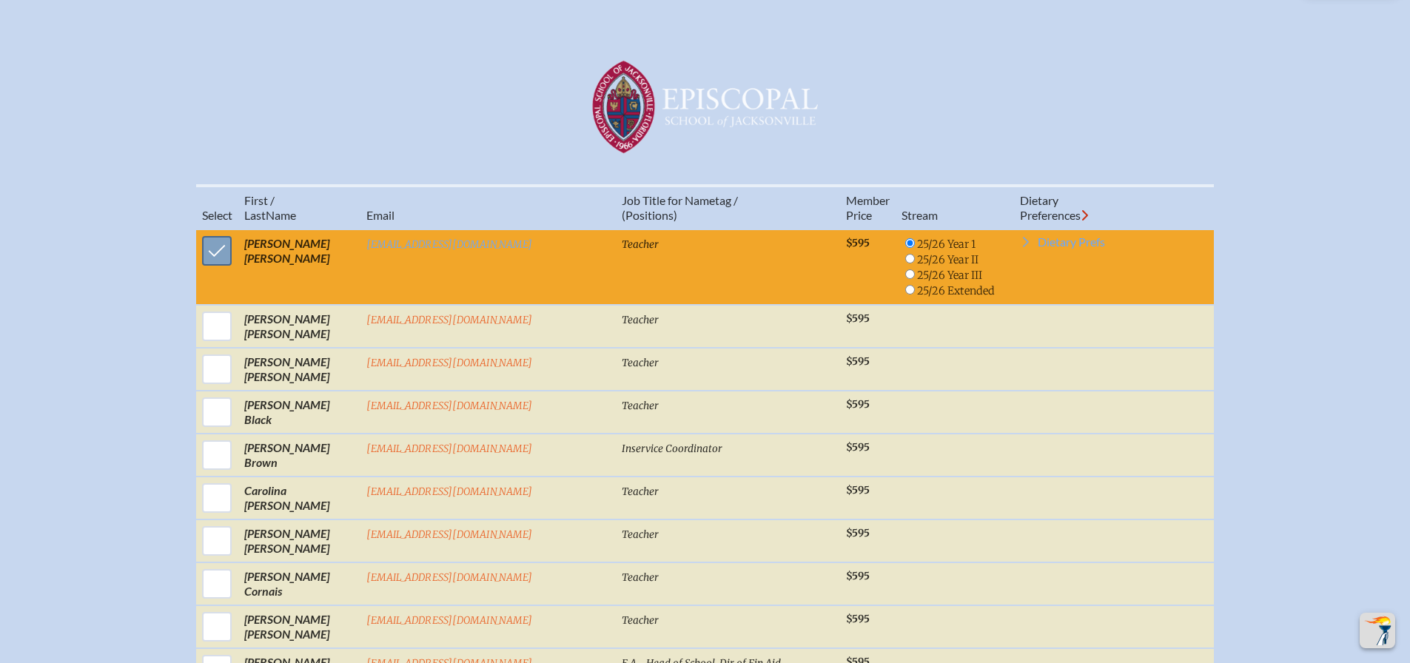
click at [235, 253] on input "checkbox" at bounding box center [216, 250] width 37 height 37
checkbox input "false"
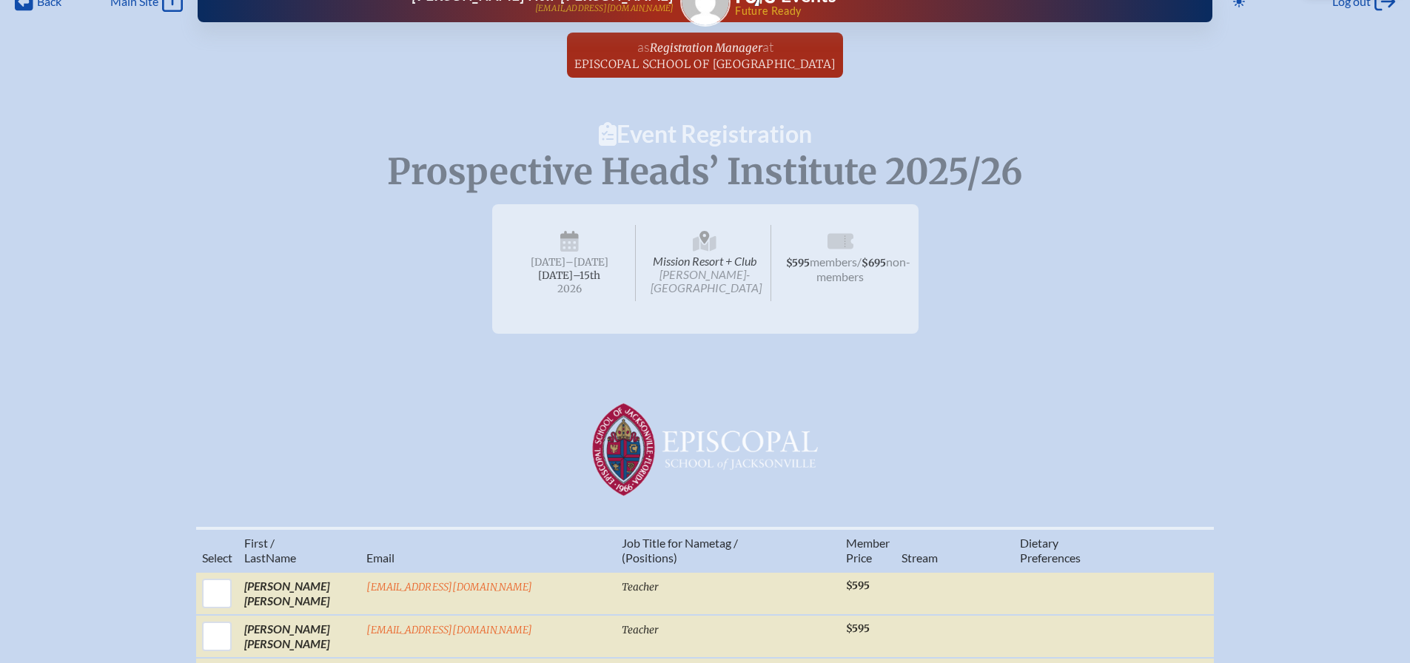
scroll to position [0, 0]
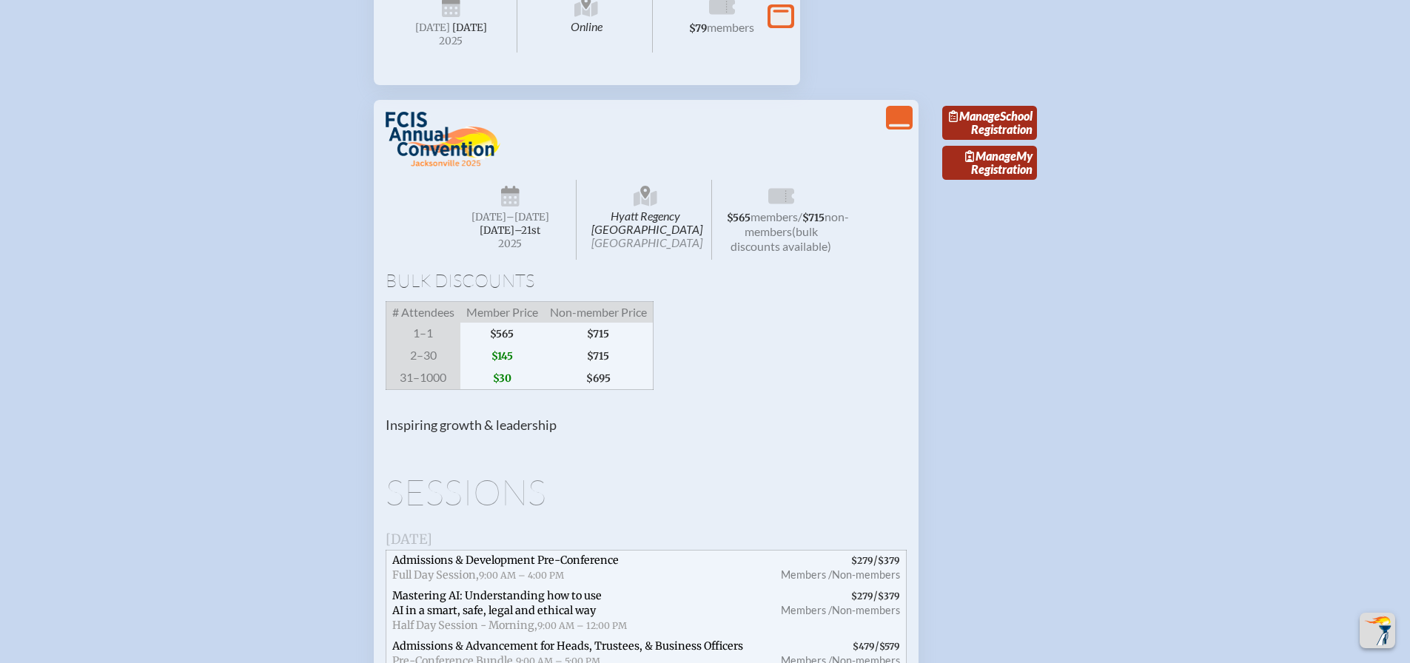
scroll to position [1475, 0]
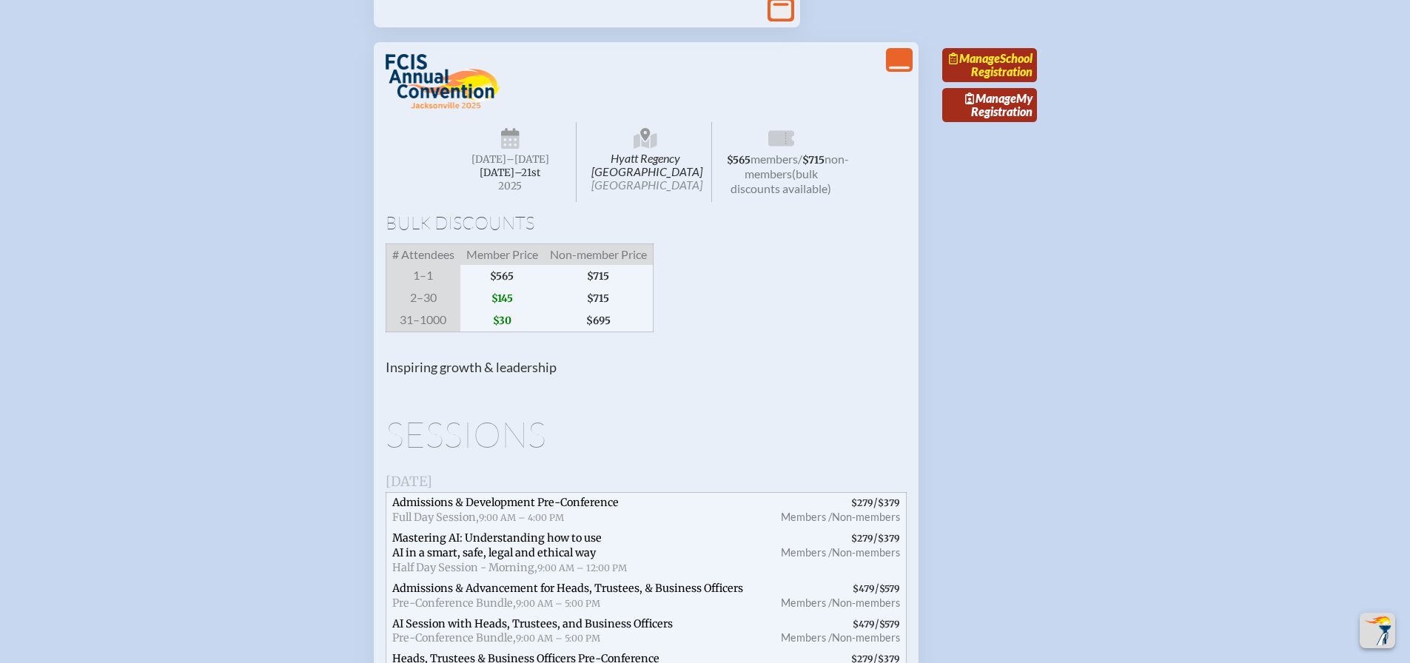
click at [1008, 82] on link "Manage School Registration" at bounding box center [989, 65] width 95 height 34
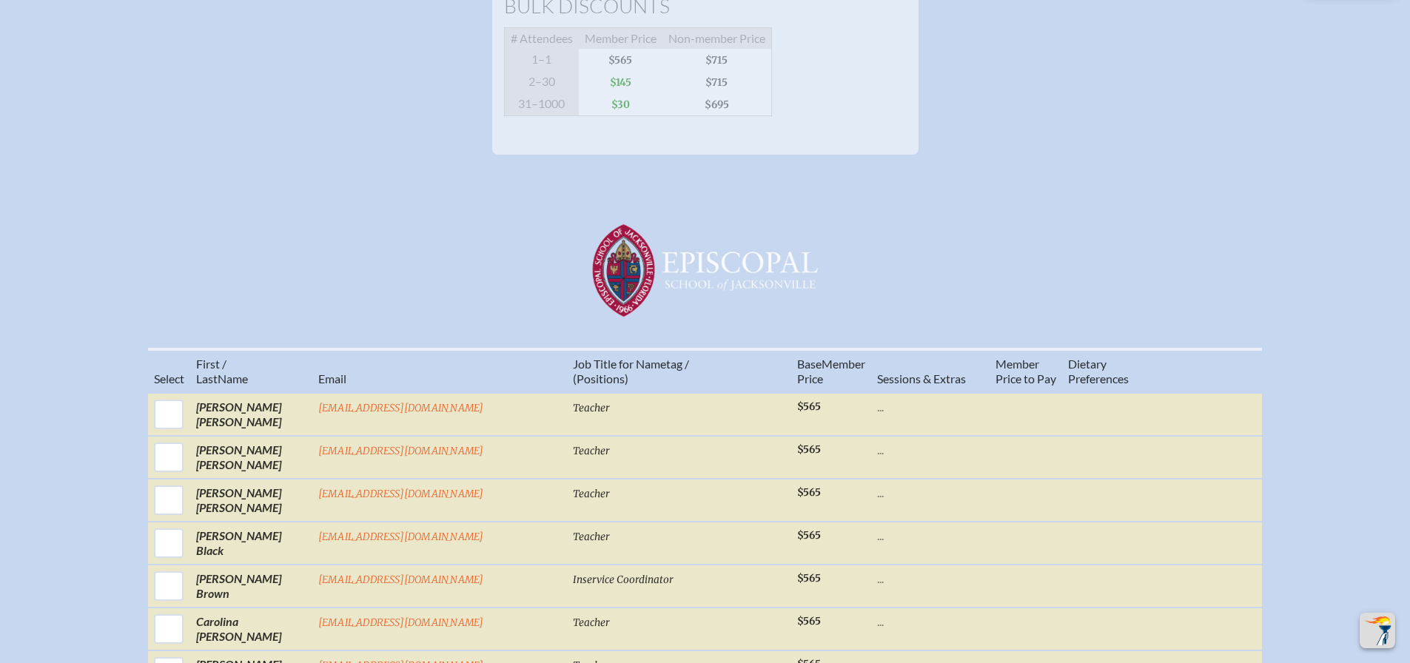
scroll to position [414, 0]
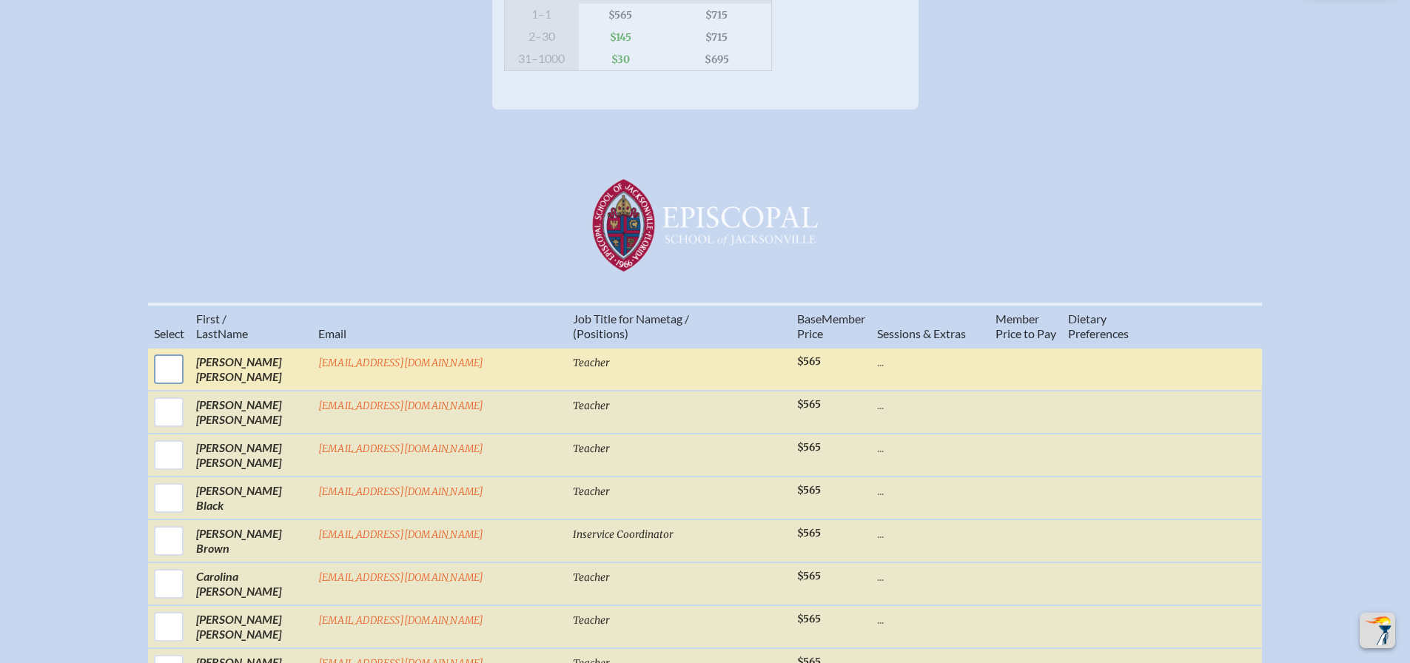
click at [187, 384] on input "checkbox" at bounding box center [168, 369] width 37 height 37
checkbox input "true"
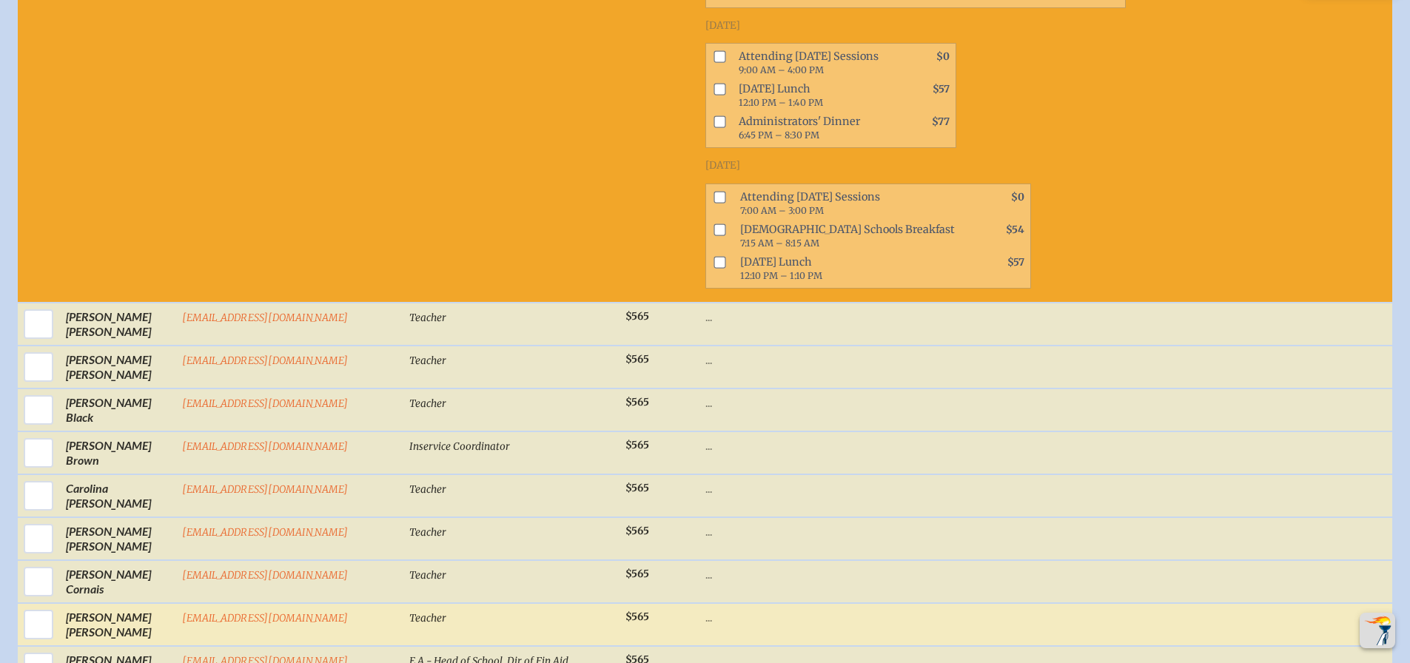
scroll to position [1232, 0]
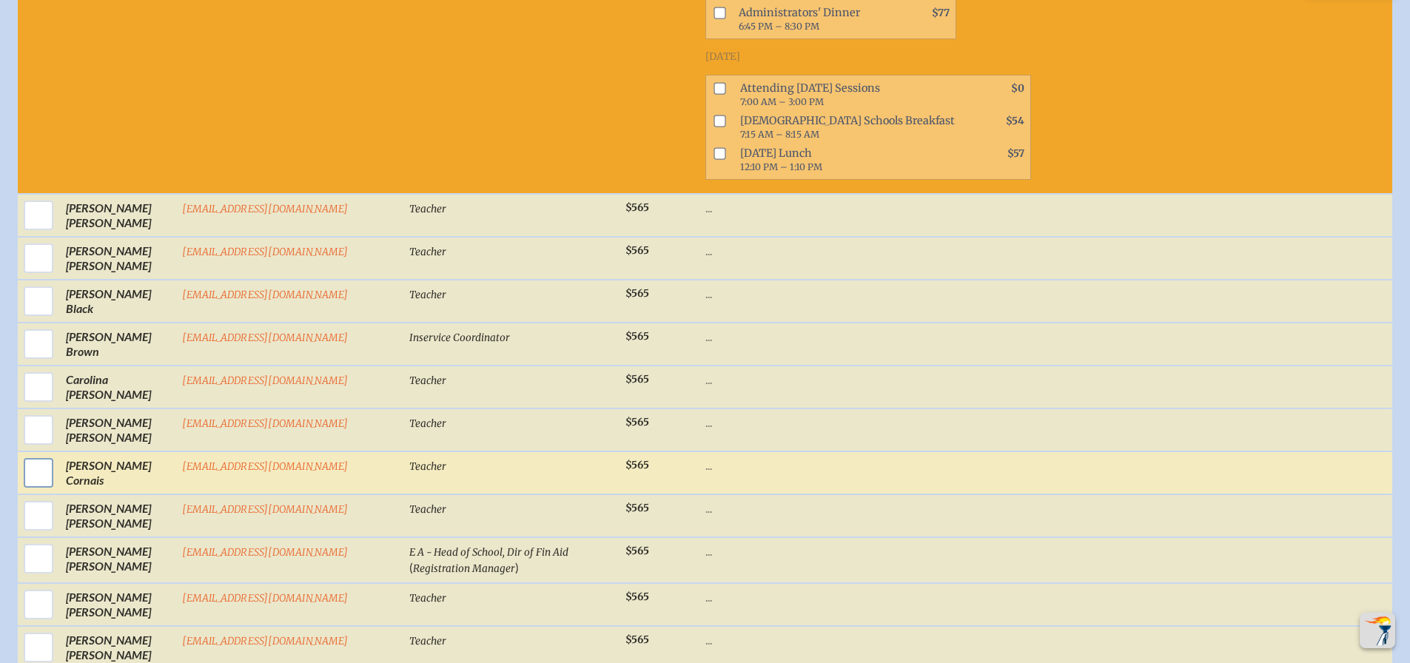
click at [33, 477] on input "checkbox" at bounding box center [38, 472] width 37 height 37
checkbox input "true"
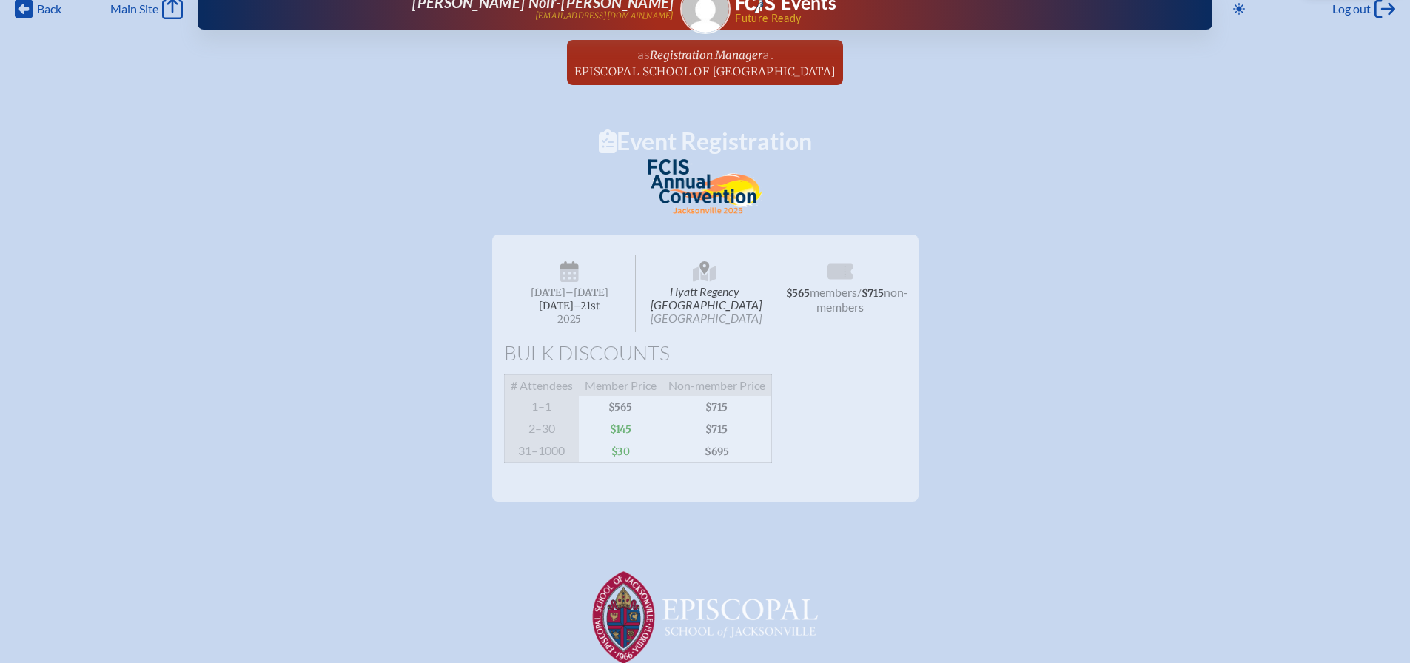
scroll to position [0, 0]
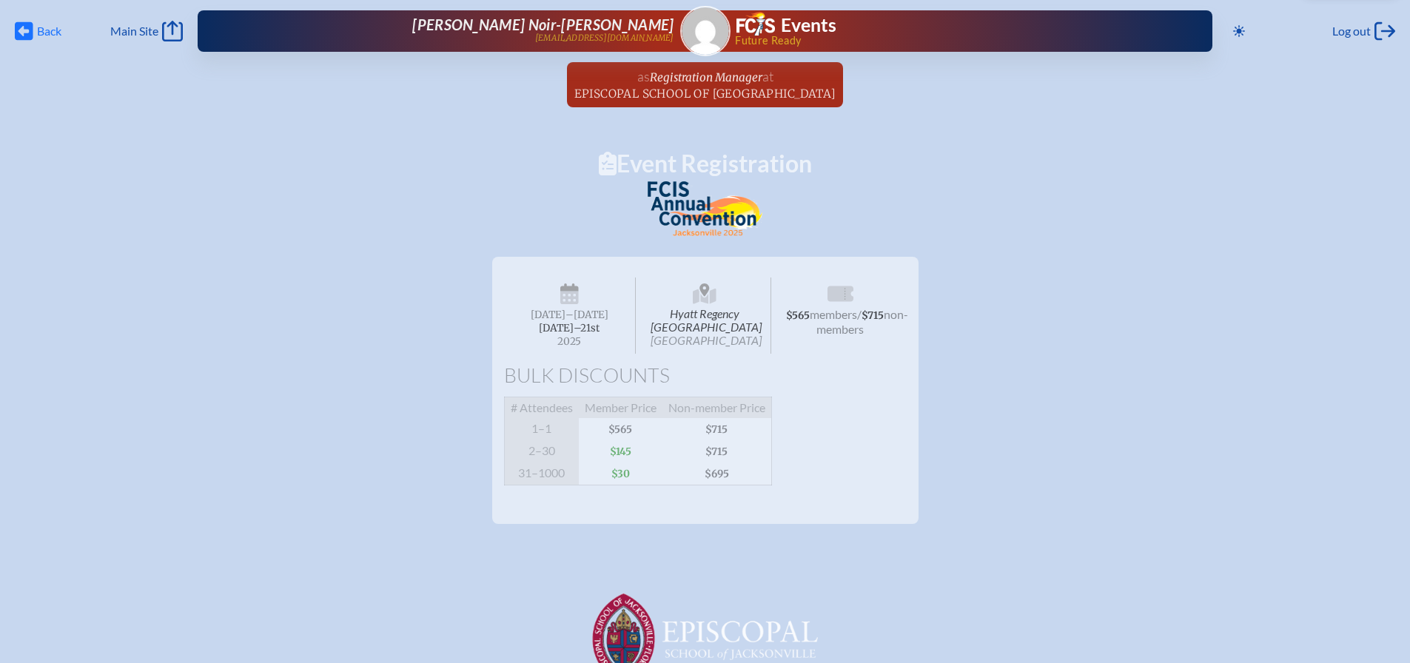
click at [30, 32] on icon at bounding box center [24, 31] width 19 height 19
